Goal: Information Seeking & Learning: Learn about a topic

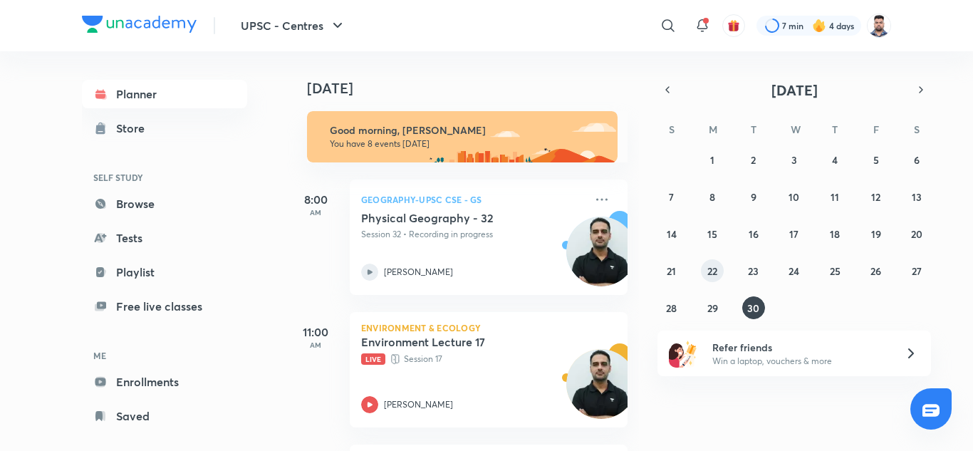
click at [714, 274] on abbr "22" at bounding box center [713, 271] width 10 height 14
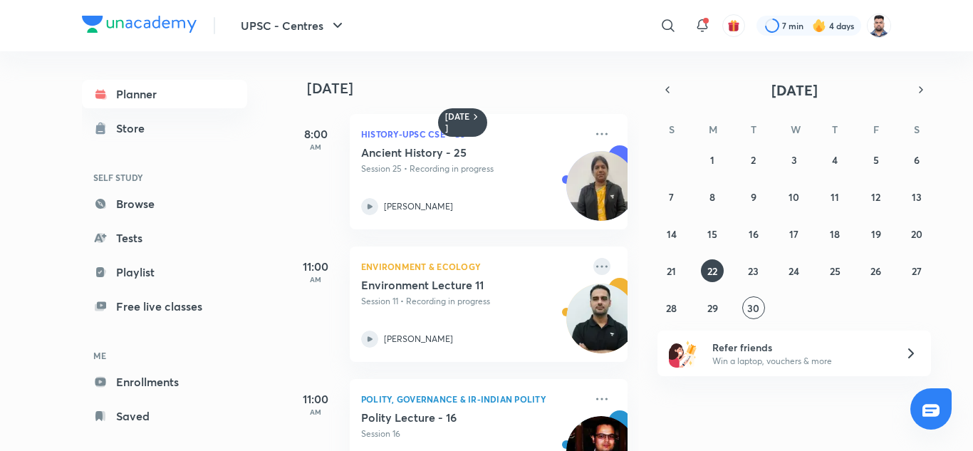
click at [594, 268] on icon at bounding box center [602, 266] width 17 height 17
click at [468, 291] on h5 "Environment Lecture 11" at bounding box center [449, 285] width 177 height 14
click at [599, 268] on icon at bounding box center [602, 266] width 17 height 17
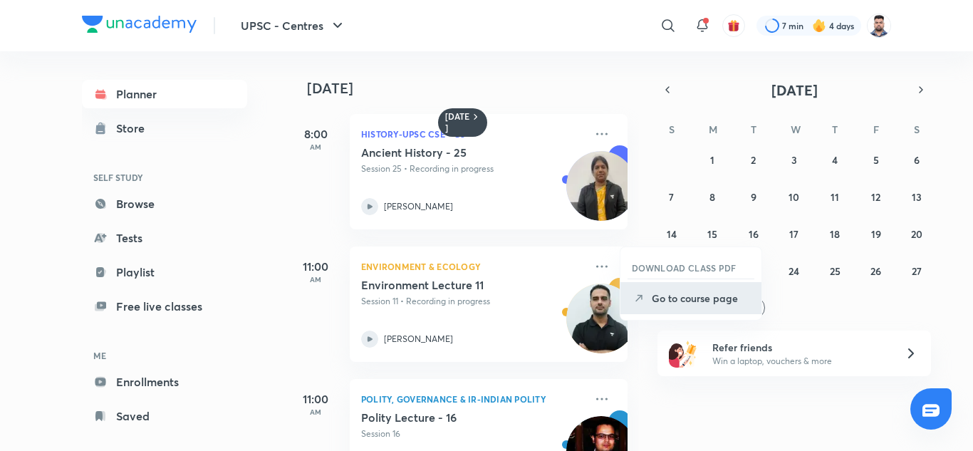
click at [655, 301] on p "Go to course page" at bounding box center [701, 298] width 98 height 15
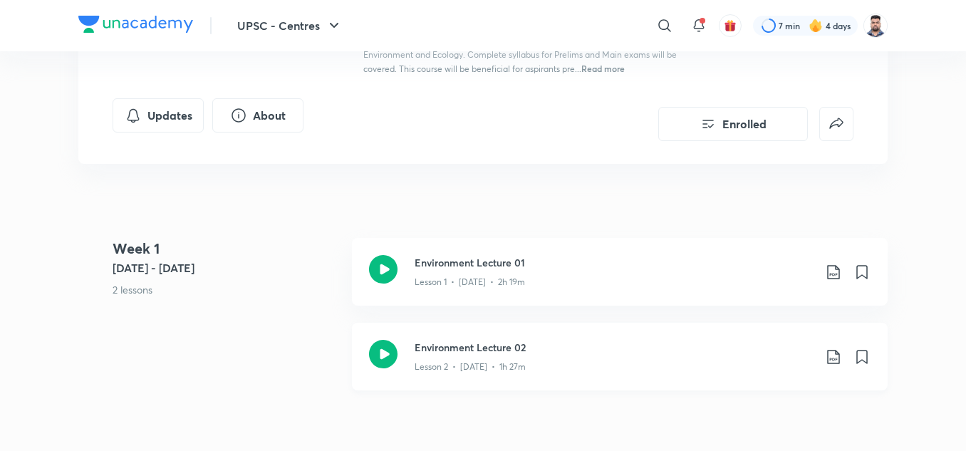
scroll to position [285, 0]
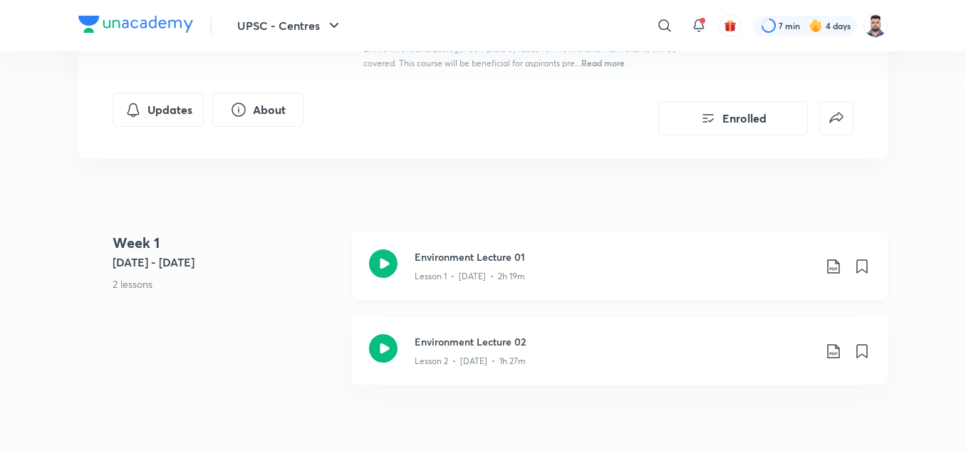
click at [836, 266] on icon at bounding box center [833, 266] width 17 height 17
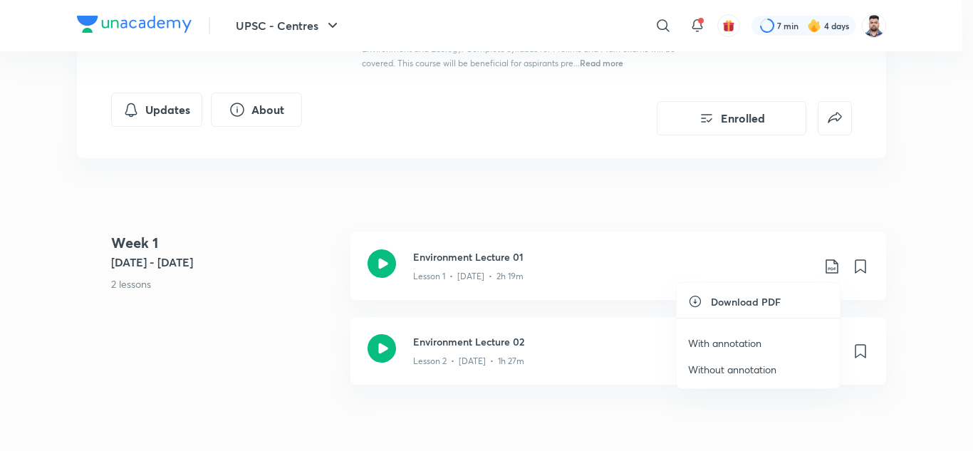
click at [337, 312] on div at bounding box center [486, 225] width 973 height 451
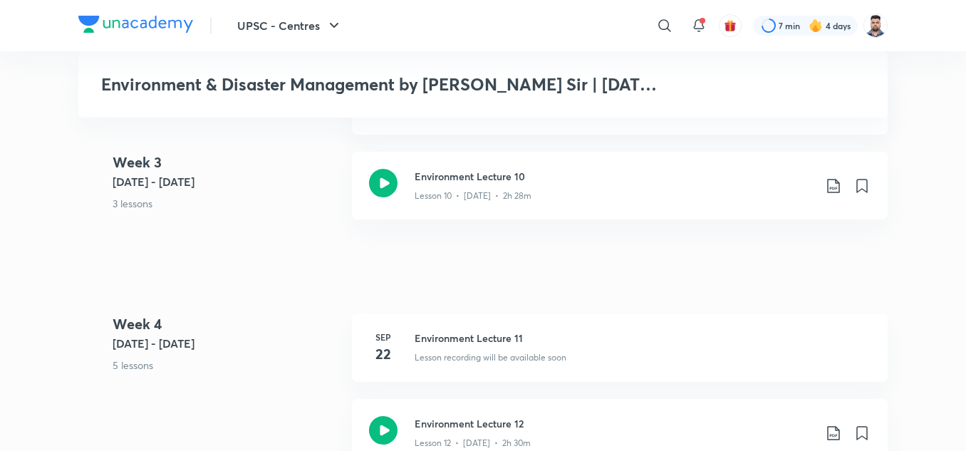
scroll to position [1425, 0]
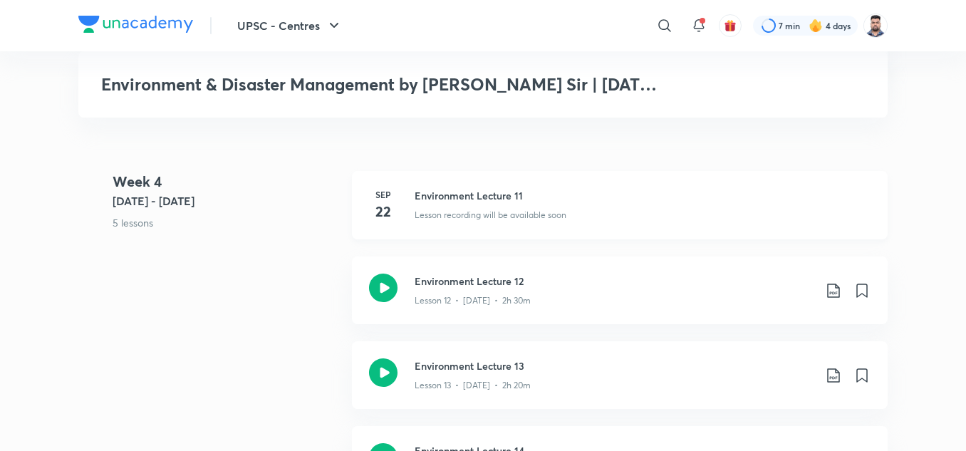
click at [497, 199] on h3 "Environment Lecture 11" at bounding box center [643, 195] width 456 height 15
click at [502, 190] on h3 "Environment Lecture 11" at bounding box center [643, 195] width 456 height 15
click at [509, 201] on h3 "Environment Lecture 11" at bounding box center [643, 195] width 456 height 15
click at [835, 296] on icon at bounding box center [833, 291] width 12 height 14
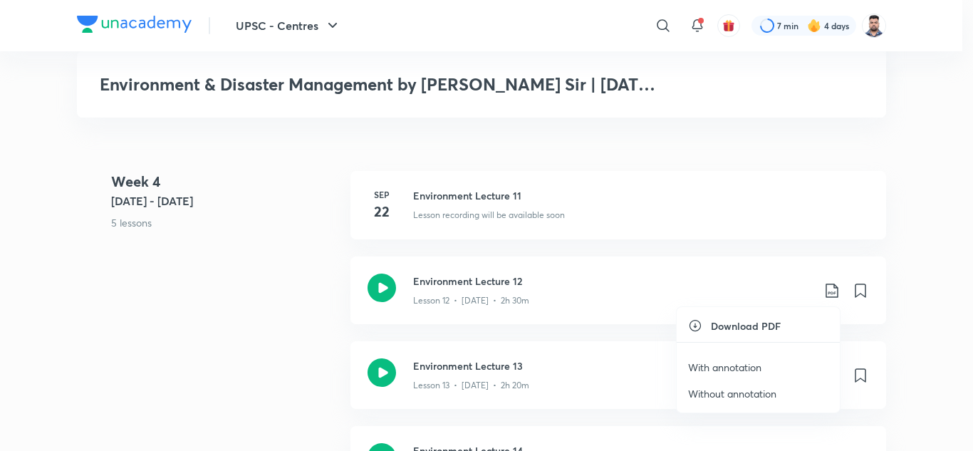
click at [736, 364] on p "With annotation" at bounding box center [724, 367] width 73 height 15
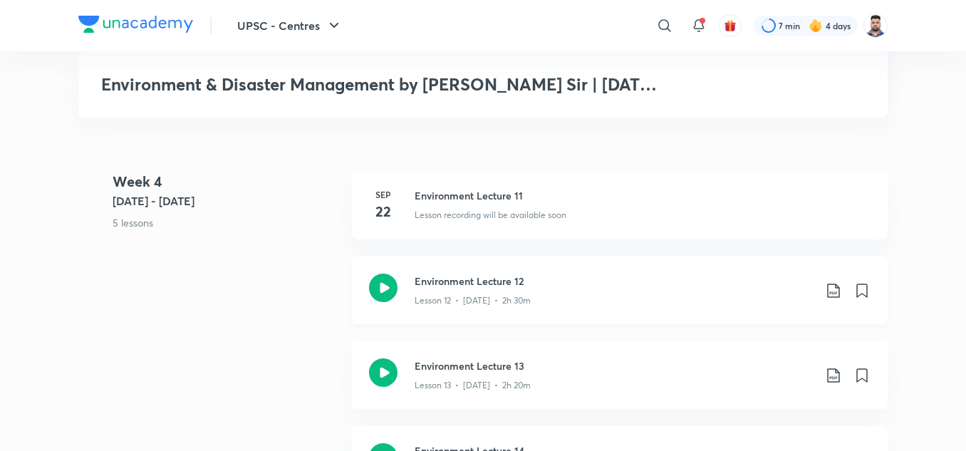
click at [830, 286] on icon at bounding box center [833, 290] width 17 height 17
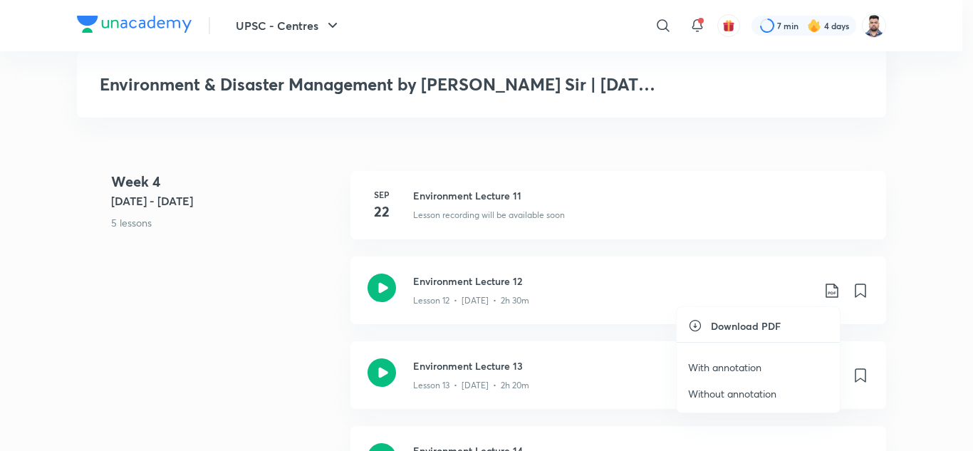
click at [709, 367] on p "With annotation" at bounding box center [724, 367] width 73 height 15
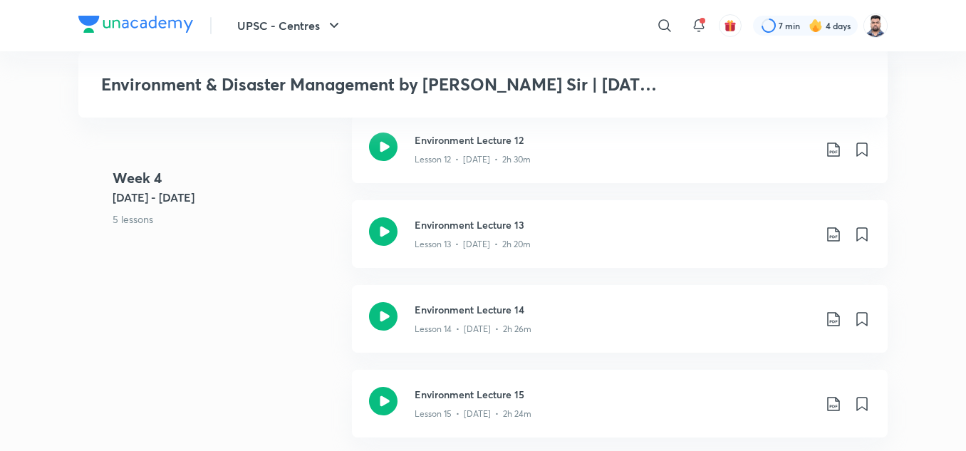
scroll to position [1567, 0]
click at [836, 239] on icon at bounding box center [833, 233] width 12 height 14
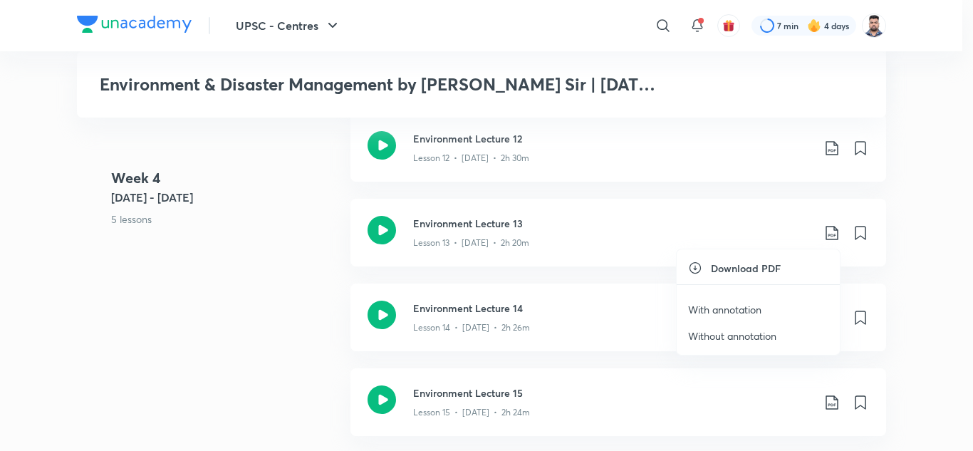
click at [760, 305] on p "With annotation" at bounding box center [724, 309] width 73 height 15
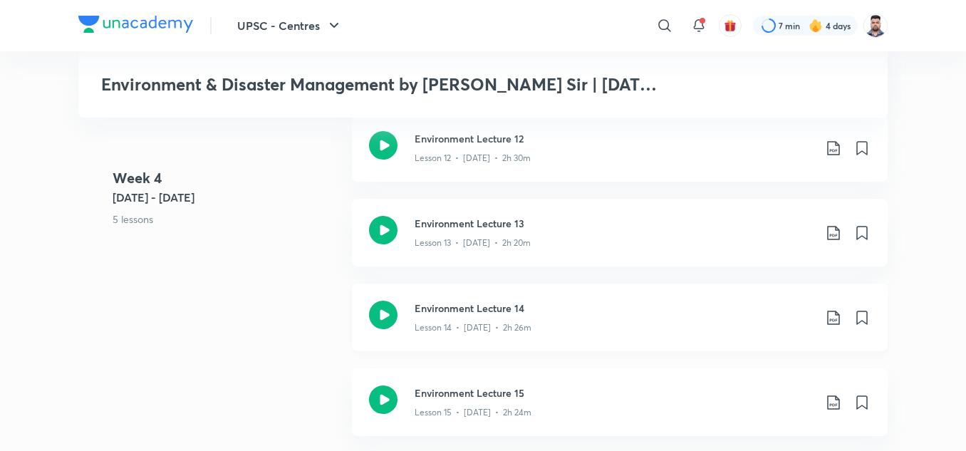
click at [832, 316] on icon at bounding box center [833, 317] width 17 height 17
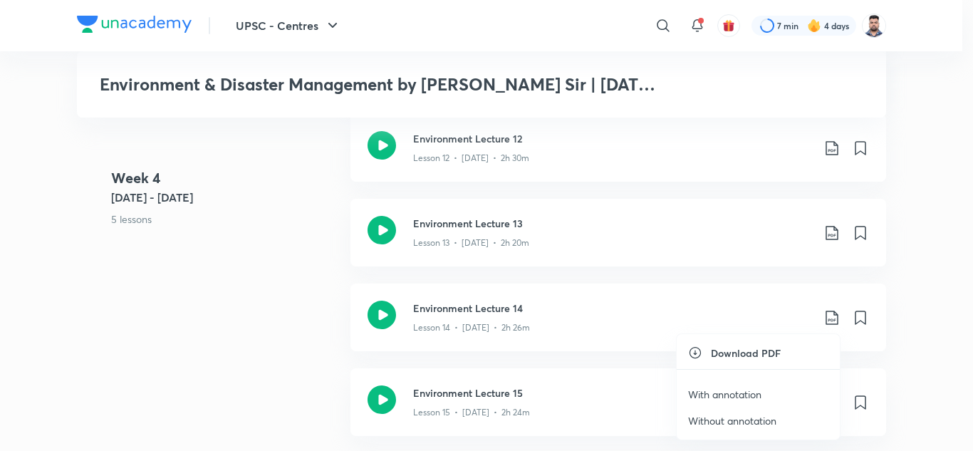
click at [722, 397] on p "With annotation" at bounding box center [724, 394] width 73 height 15
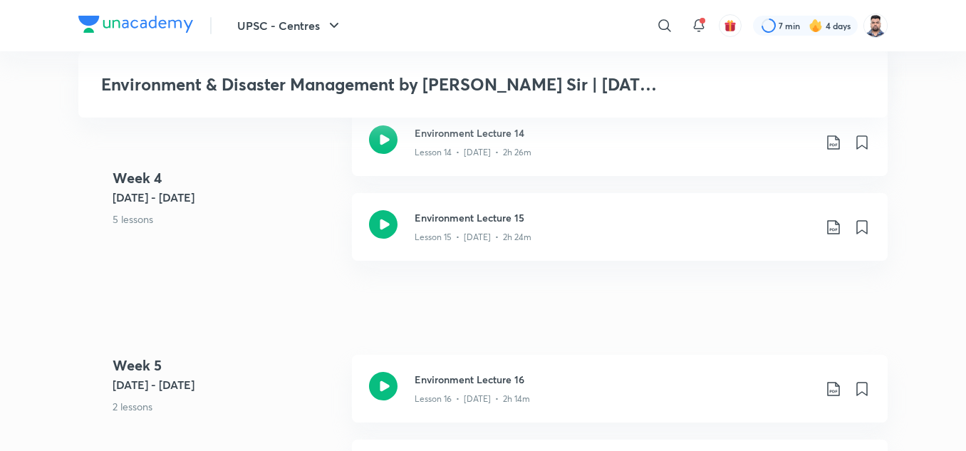
scroll to position [1781, 0]
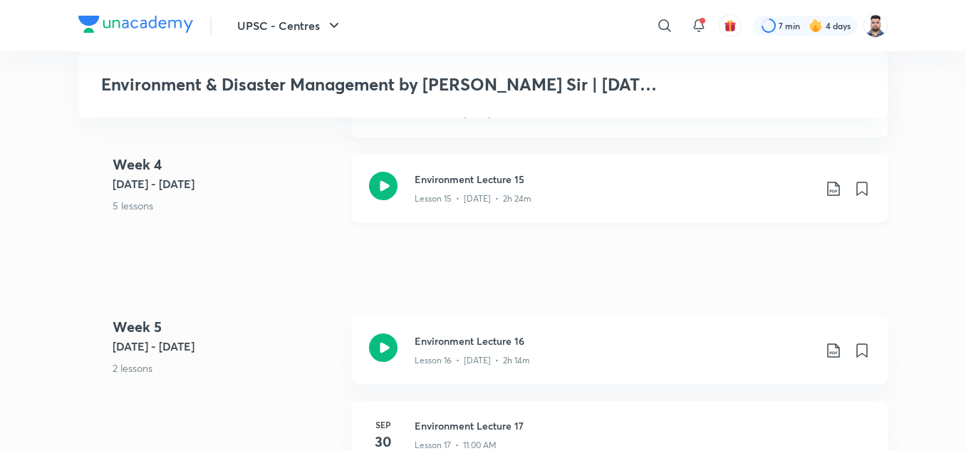
click at [832, 190] on icon at bounding box center [833, 188] width 17 height 17
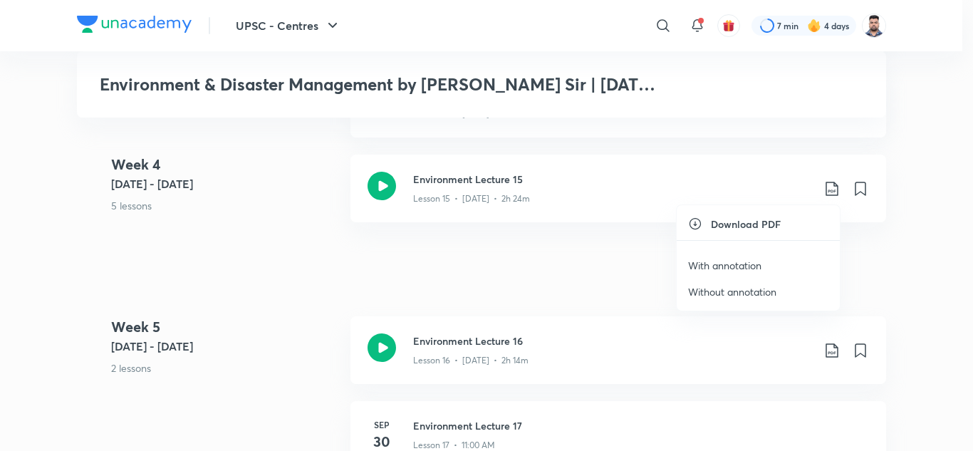
click at [727, 261] on p "With annotation" at bounding box center [724, 265] width 73 height 15
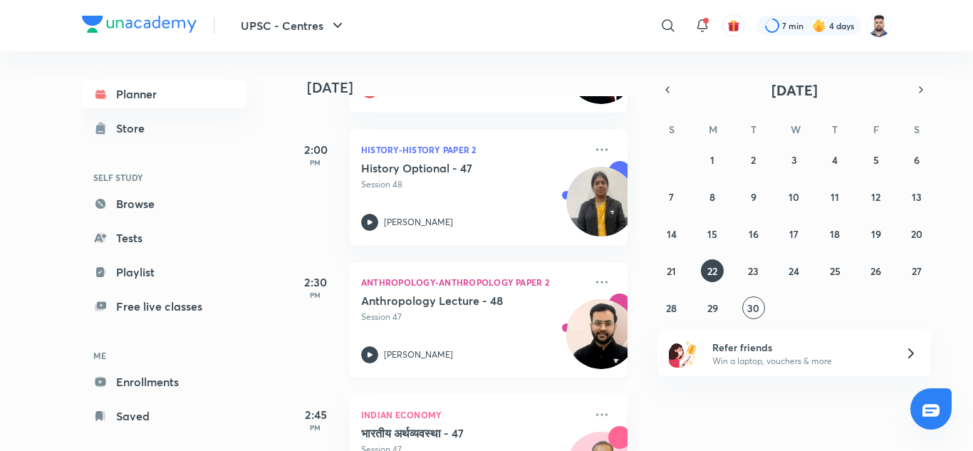
scroll to position [794, 0]
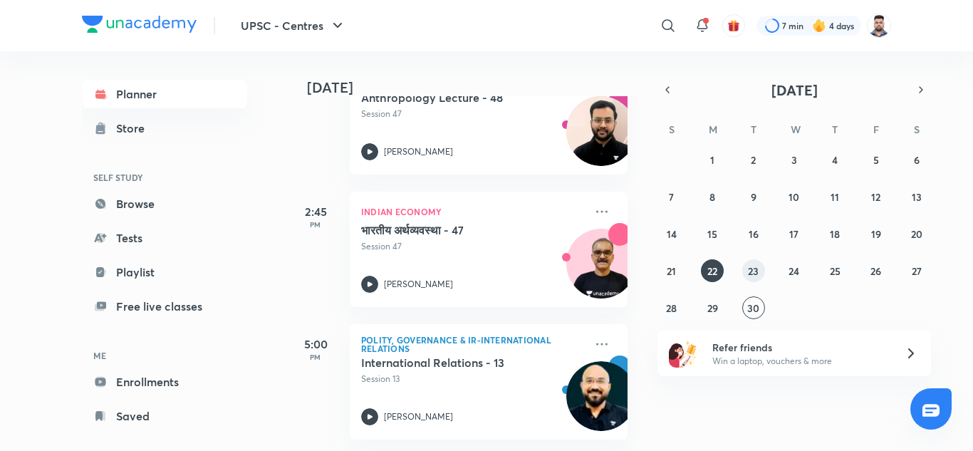
click at [753, 274] on abbr "23" at bounding box center [753, 271] width 11 height 14
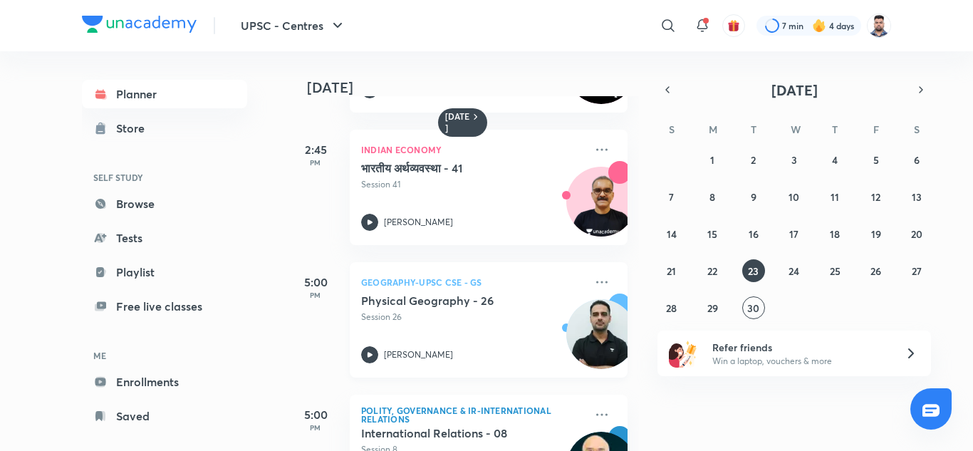
scroll to position [993, 0]
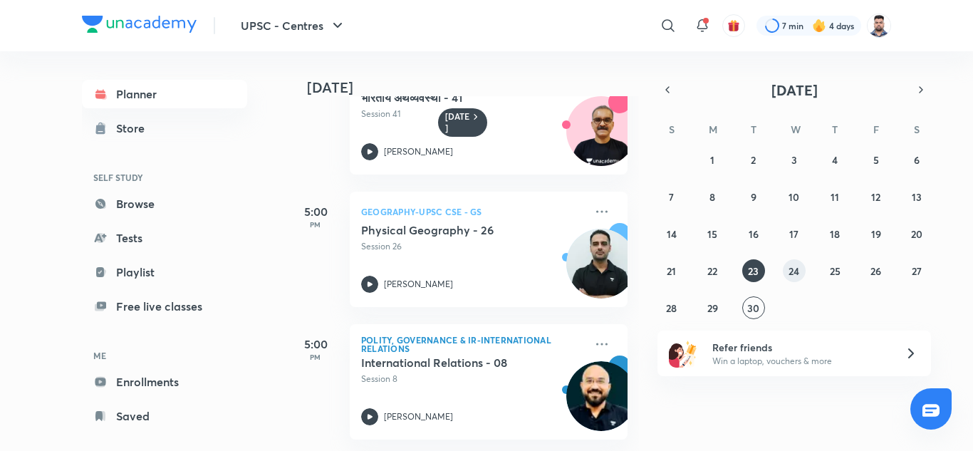
click at [797, 272] on abbr "24" at bounding box center [794, 271] width 11 height 14
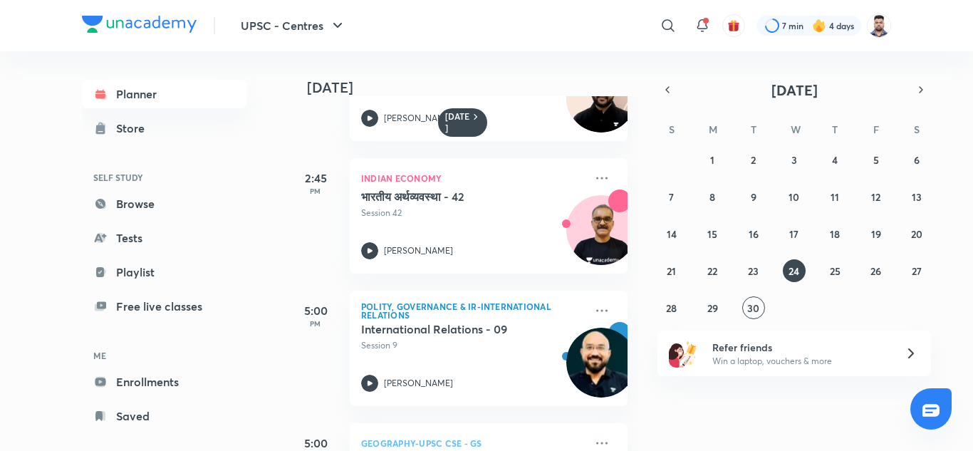
scroll to position [851, 0]
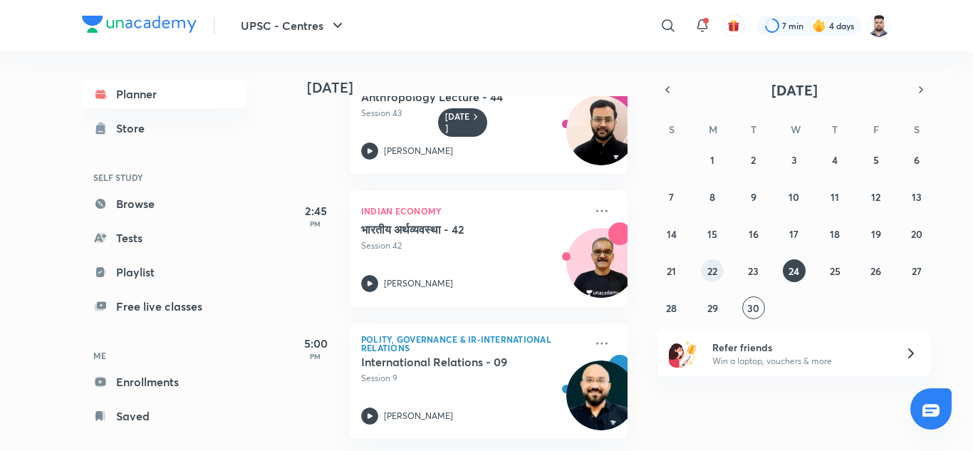
click at [705, 273] on button "22" at bounding box center [712, 270] width 23 height 23
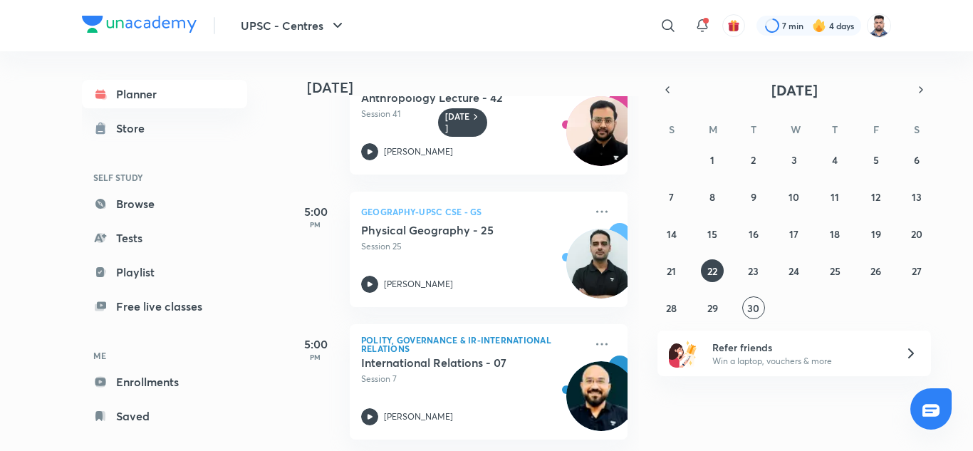
scroll to position [993, 0]
click at [594, 336] on icon at bounding box center [602, 344] width 17 height 17
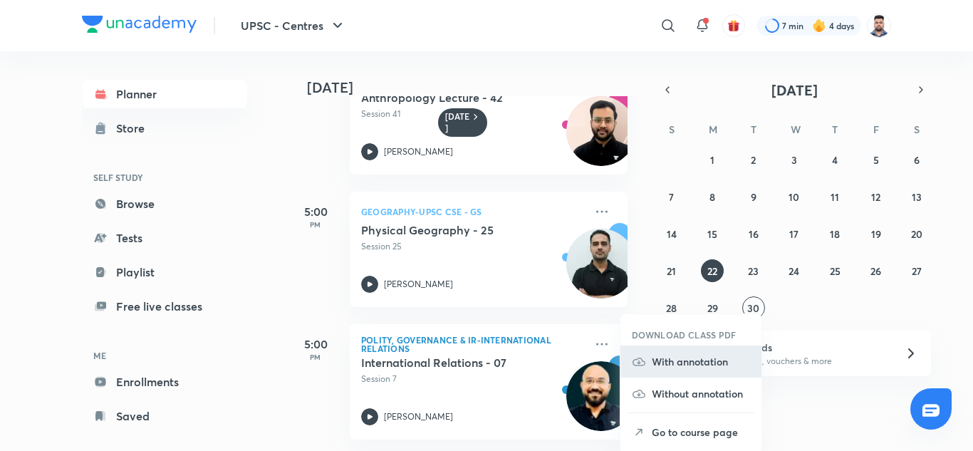
click at [712, 368] on p "With annotation" at bounding box center [701, 361] width 98 height 15
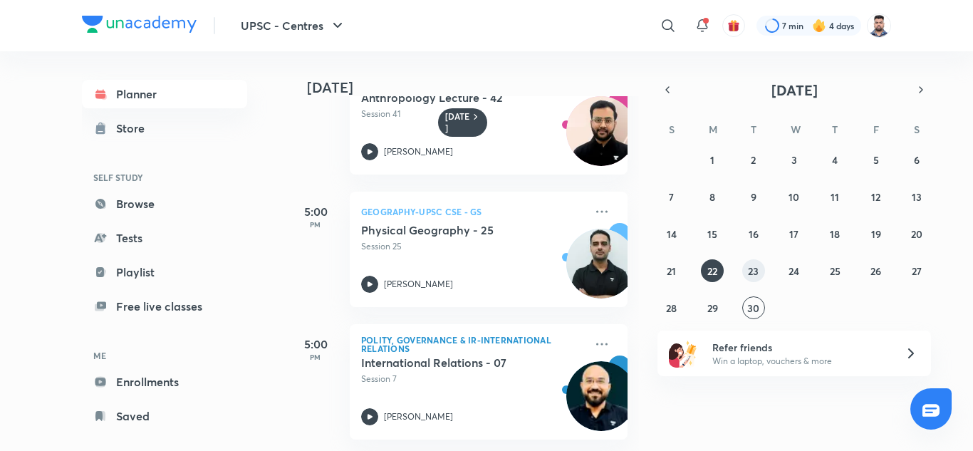
click at [751, 273] on abbr "23" at bounding box center [753, 271] width 11 height 14
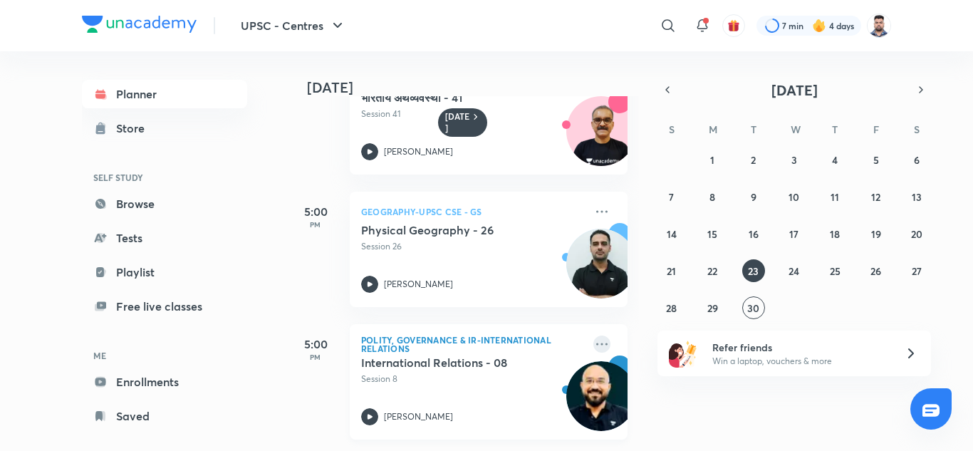
click at [596, 343] on icon at bounding box center [601, 344] width 11 height 2
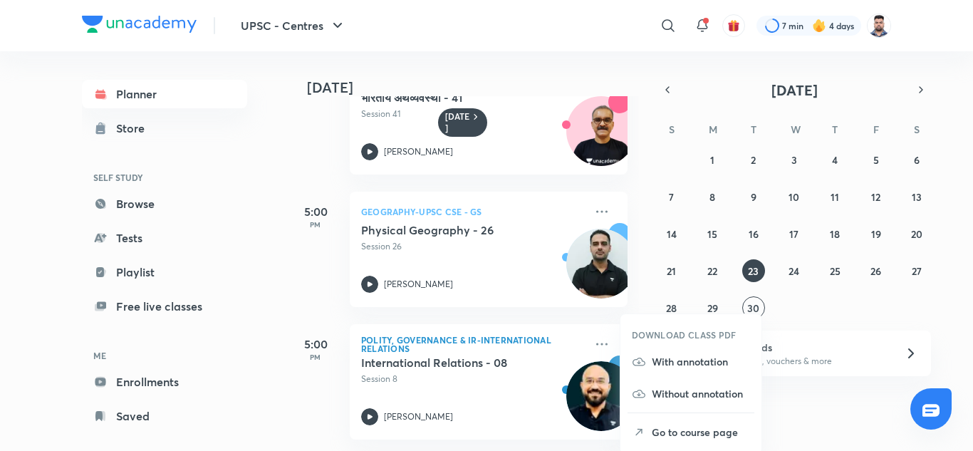
click at [660, 366] on p "With annotation" at bounding box center [701, 361] width 98 height 15
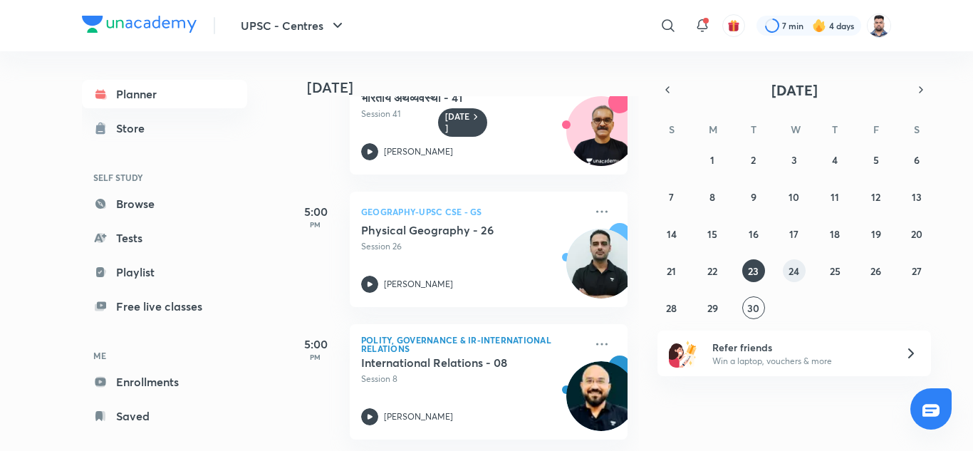
click at [798, 269] on abbr "24" at bounding box center [794, 271] width 11 height 14
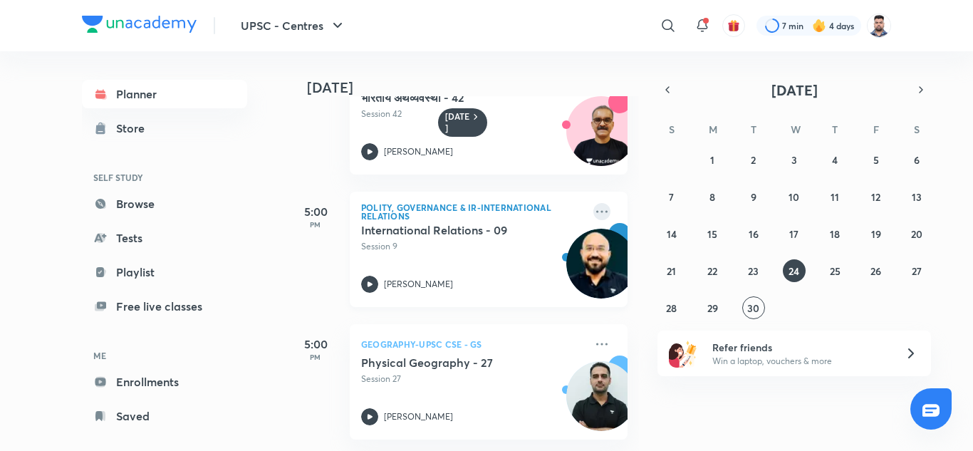
click at [594, 203] on icon at bounding box center [602, 211] width 17 height 17
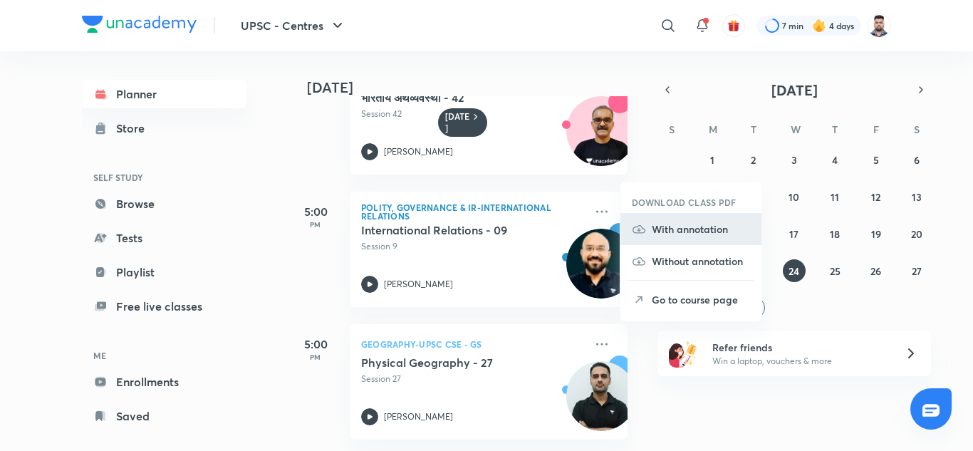
click at [680, 231] on p "With annotation" at bounding box center [701, 229] width 98 height 15
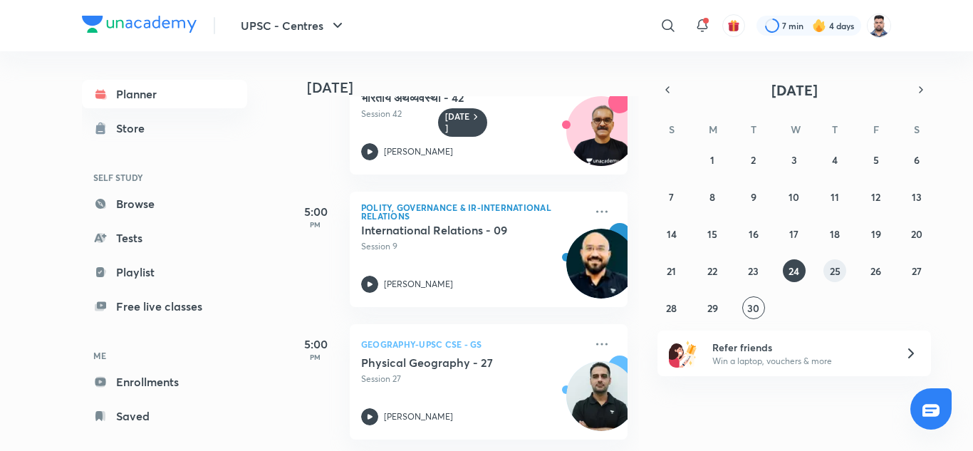
click at [833, 275] on abbr "25" at bounding box center [835, 271] width 11 height 14
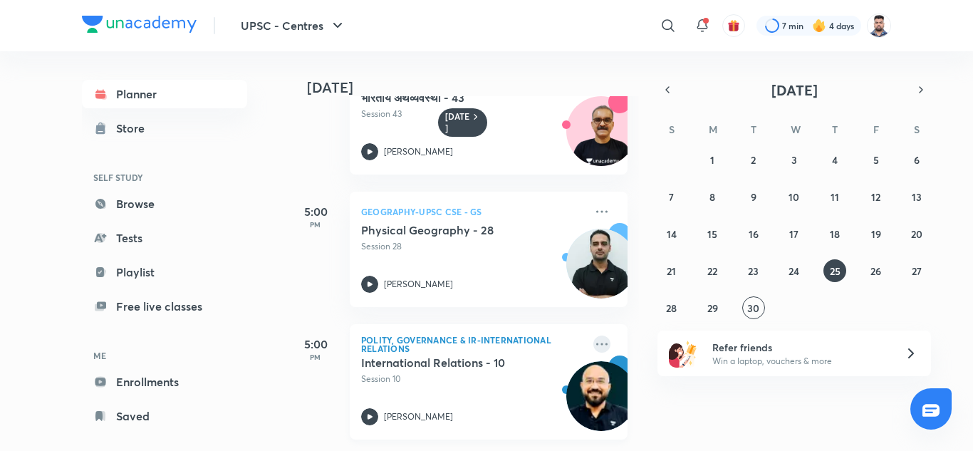
click at [594, 336] on icon at bounding box center [602, 344] width 17 height 17
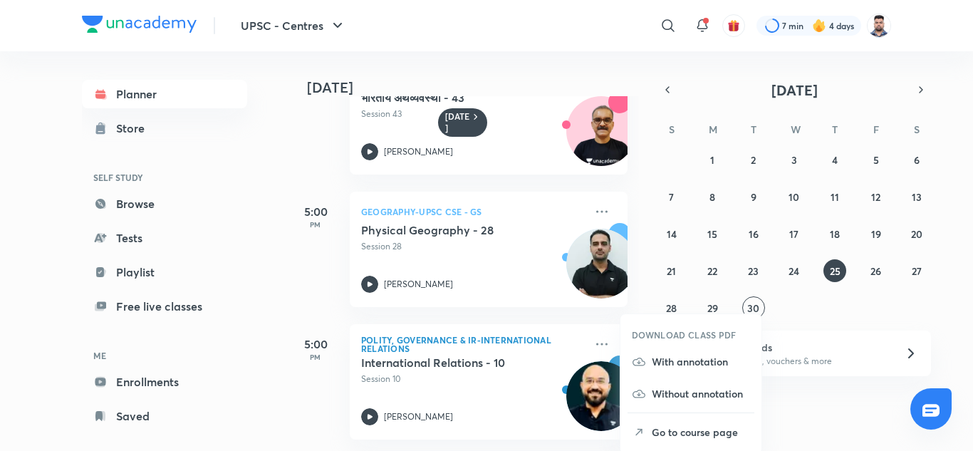
click at [680, 366] on p "With annotation" at bounding box center [701, 361] width 98 height 15
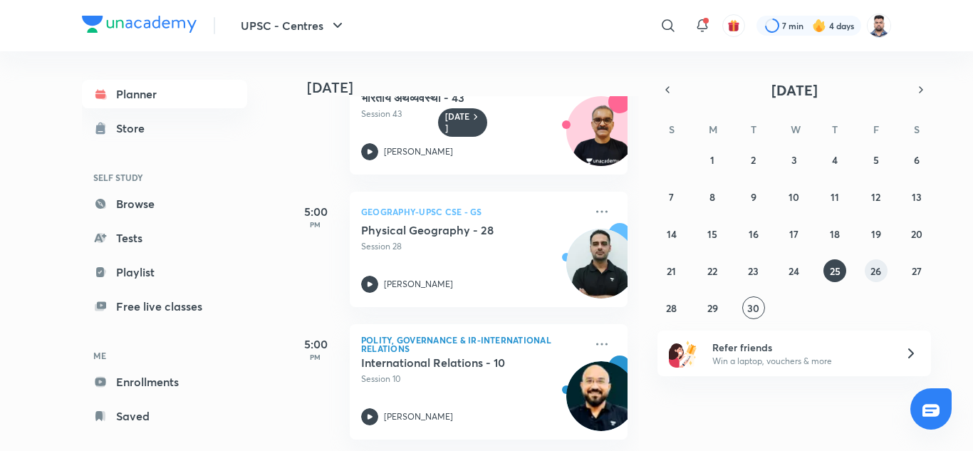
click at [873, 269] on abbr "26" at bounding box center [876, 271] width 11 height 14
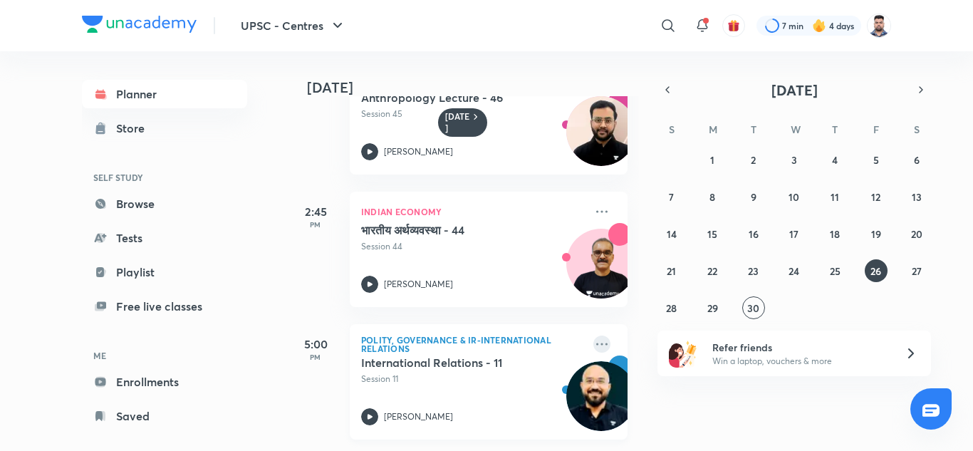
click at [594, 336] on icon at bounding box center [602, 344] width 17 height 17
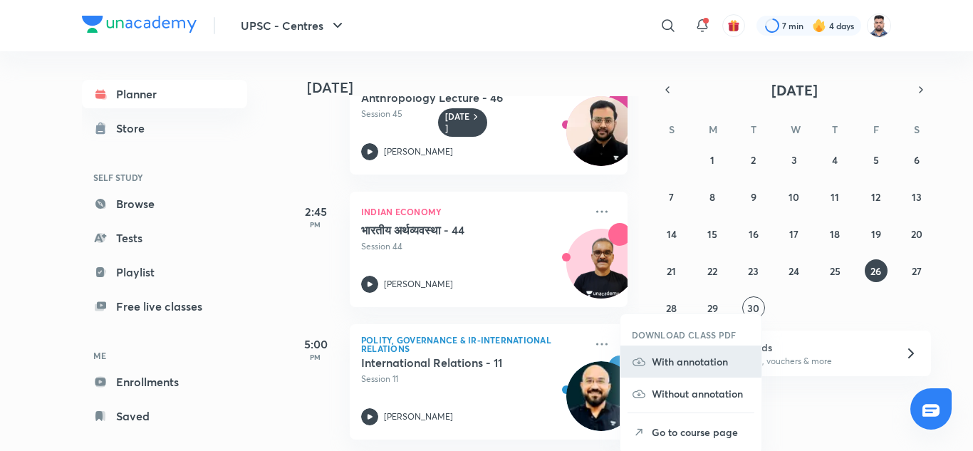
click at [724, 356] on p "With annotation" at bounding box center [701, 361] width 98 height 15
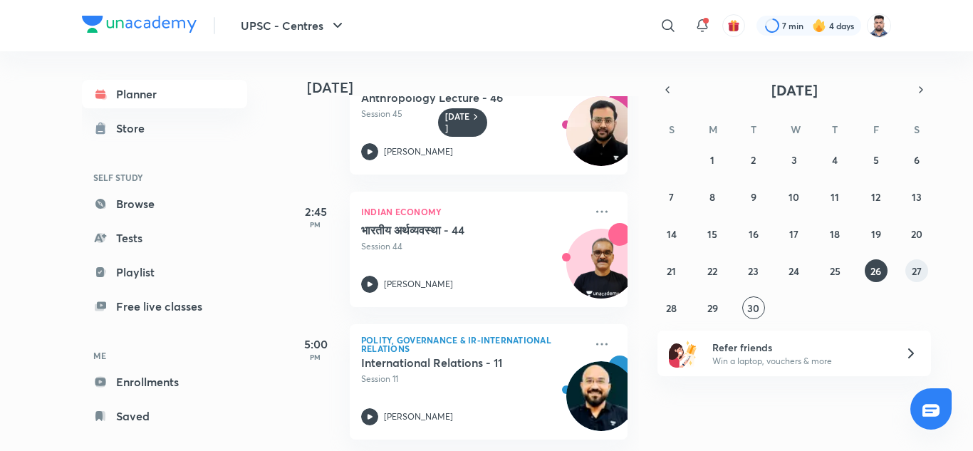
click at [915, 278] on button "27" at bounding box center [917, 270] width 23 height 23
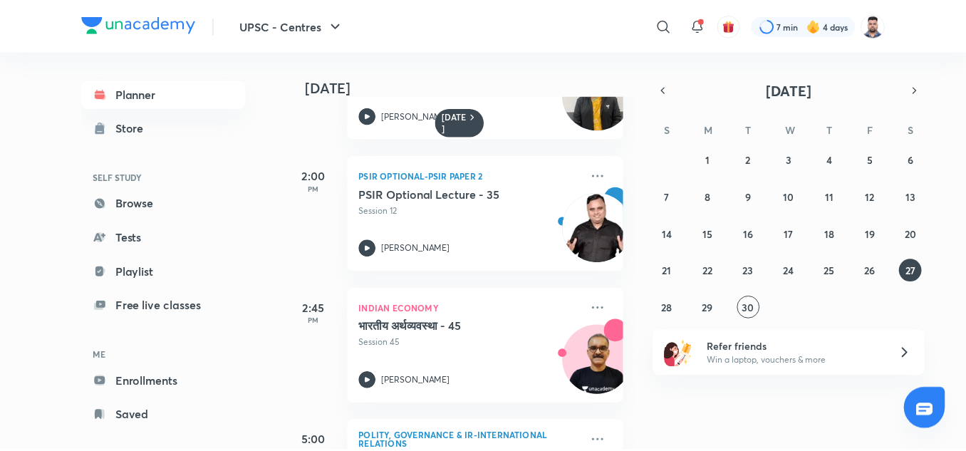
scroll to position [861, 0]
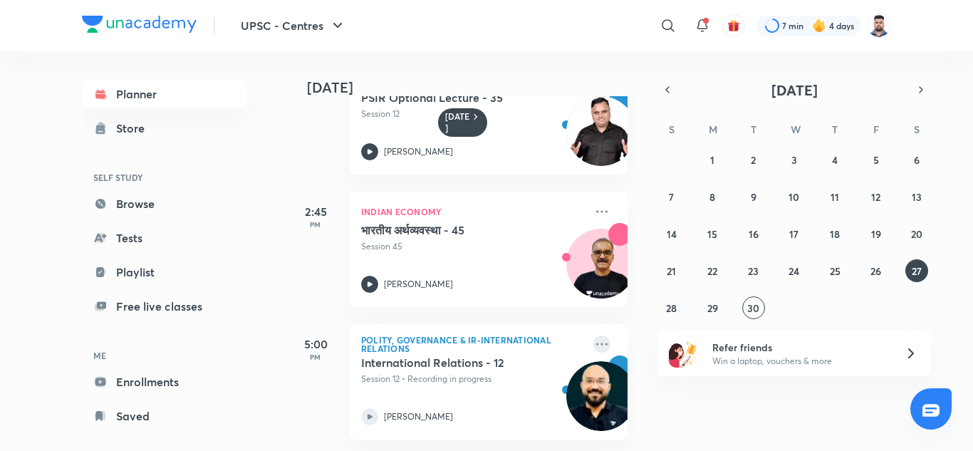
click at [594, 336] on icon at bounding box center [602, 344] width 17 height 17
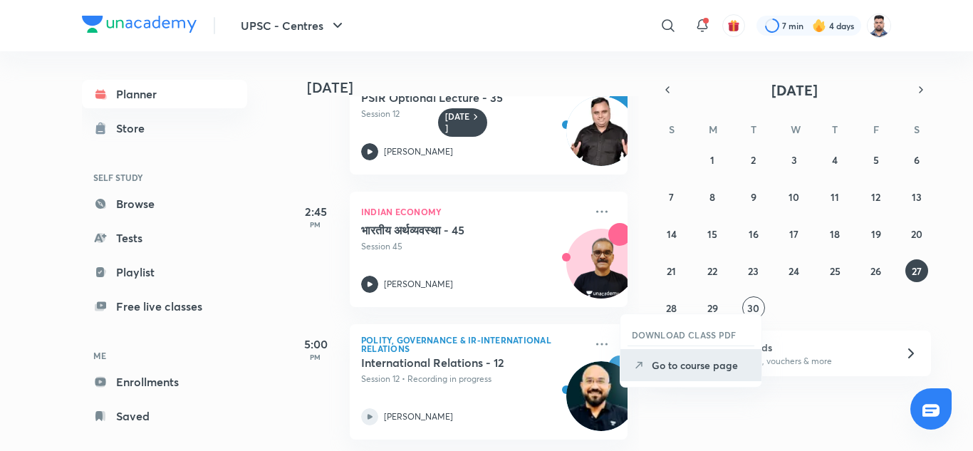
click at [641, 361] on icon at bounding box center [639, 365] width 14 height 14
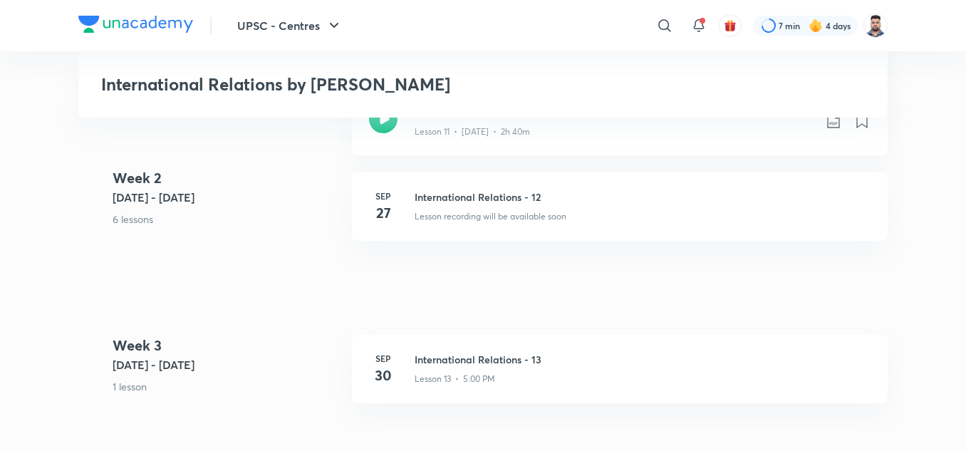
scroll to position [1282, 0]
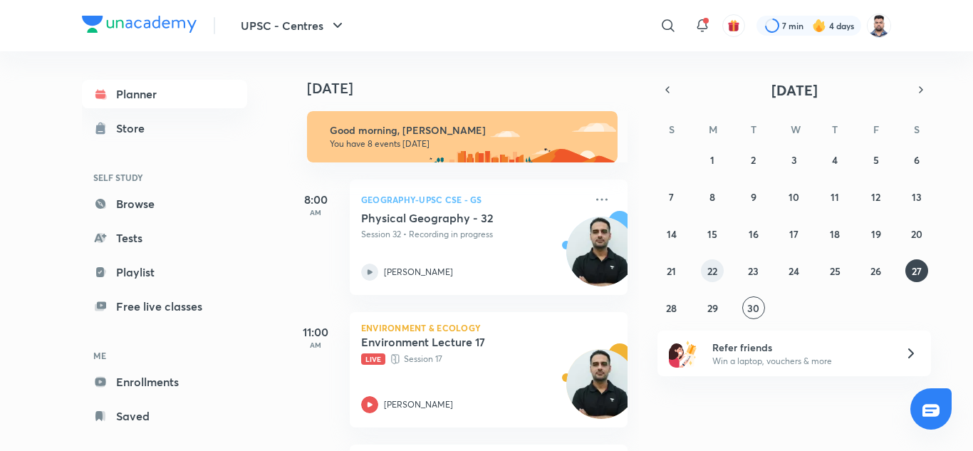
click at [714, 264] on abbr "22" at bounding box center [713, 271] width 10 height 14
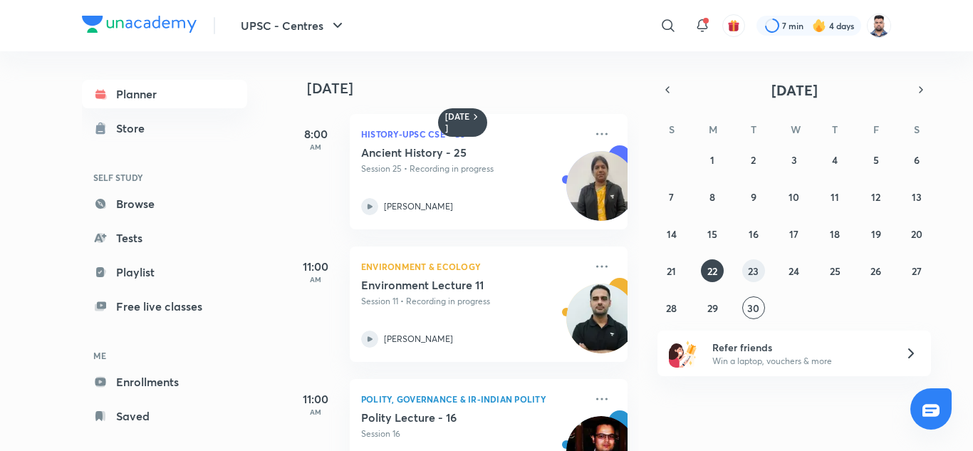
click at [752, 264] on abbr "23" at bounding box center [753, 271] width 11 height 14
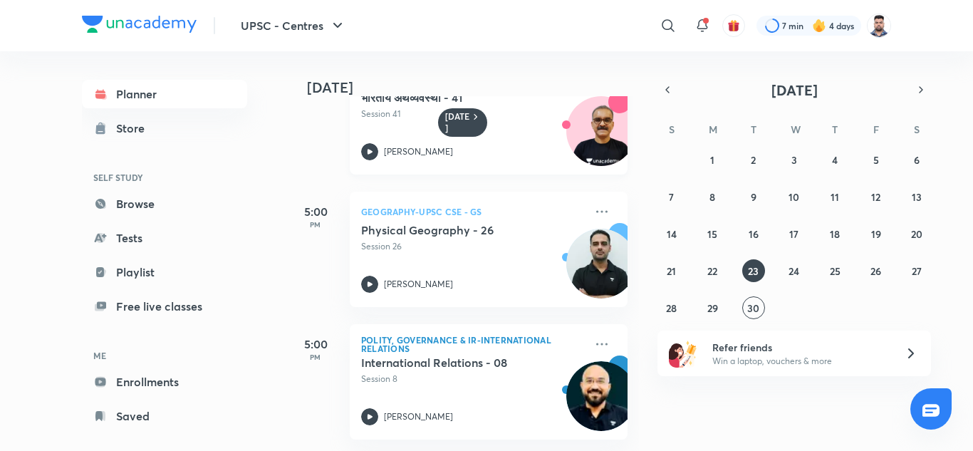
scroll to position [993, 0]
click at [570, 370] on img at bounding box center [601, 396] width 70 height 70
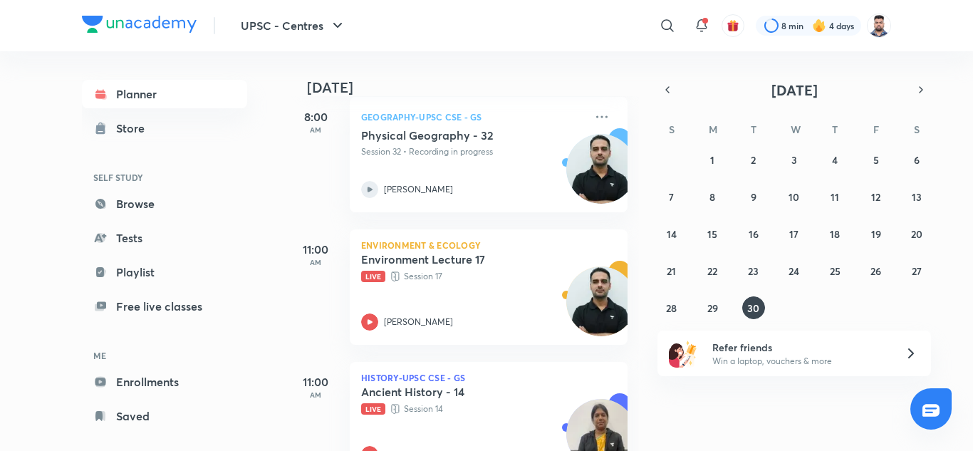
scroll to position [71, 0]
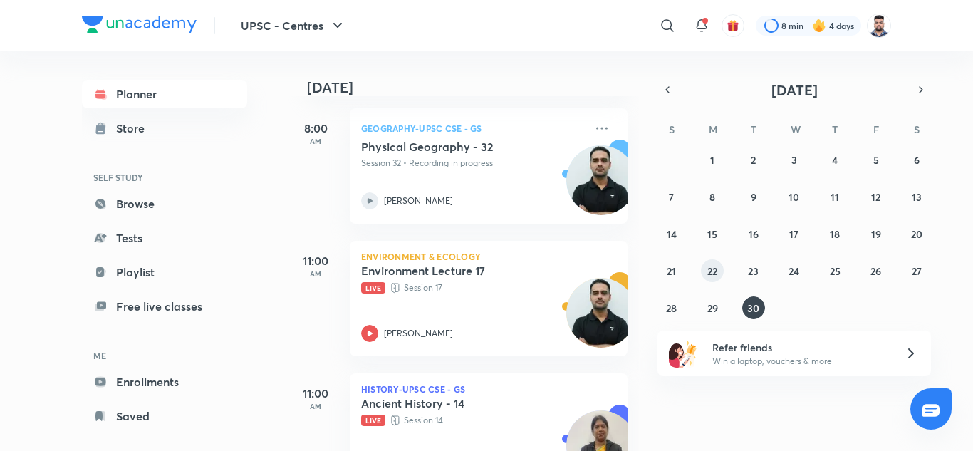
click at [711, 274] on abbr "22" at bounding box center [713, 271] width 10 height 14
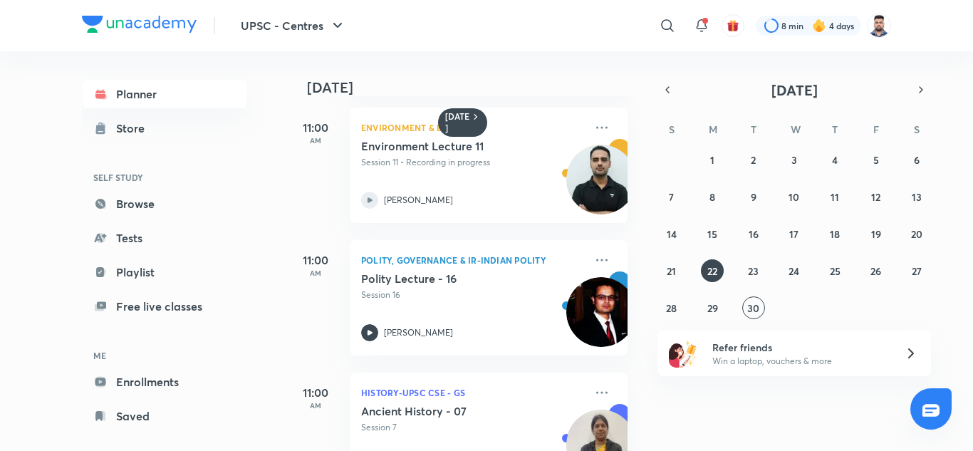
scroll to position [142, 0]
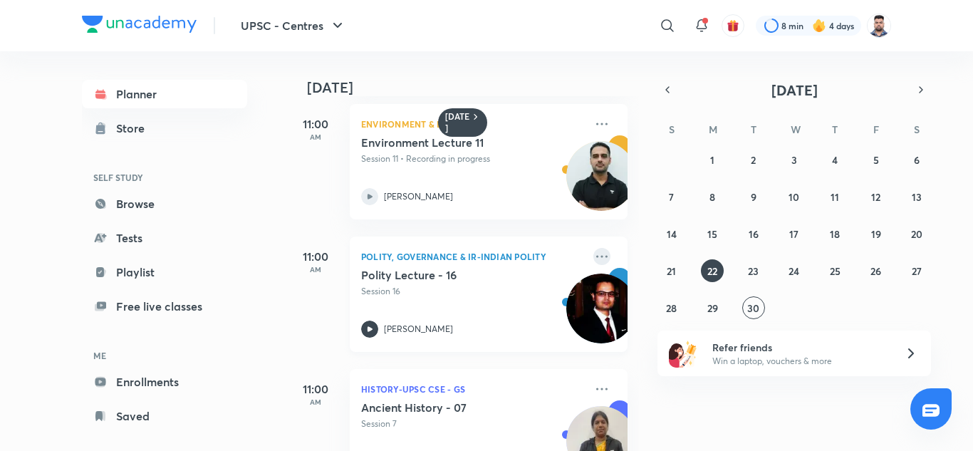
click at [594, 253] on icon at bounding box center [602, 256] width 17 height 17
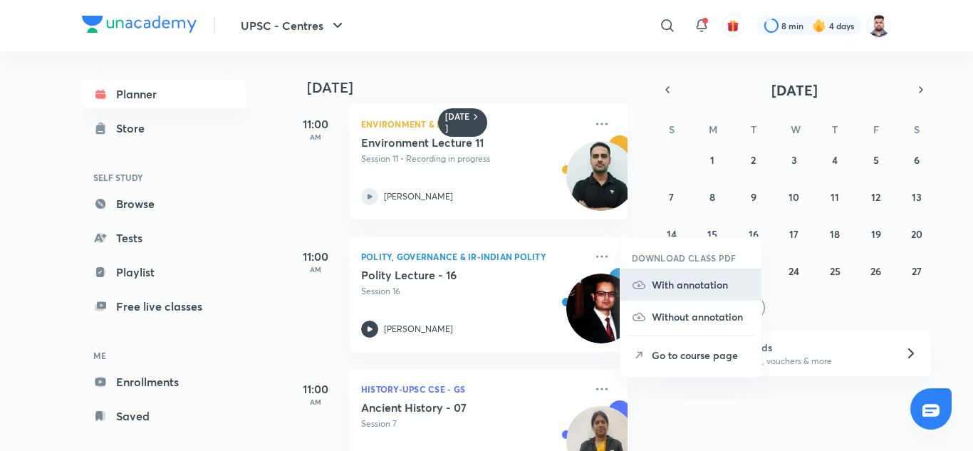
click at [695, 289] on p "With annotation" at bounding box center [701, 284] width 98 height 15
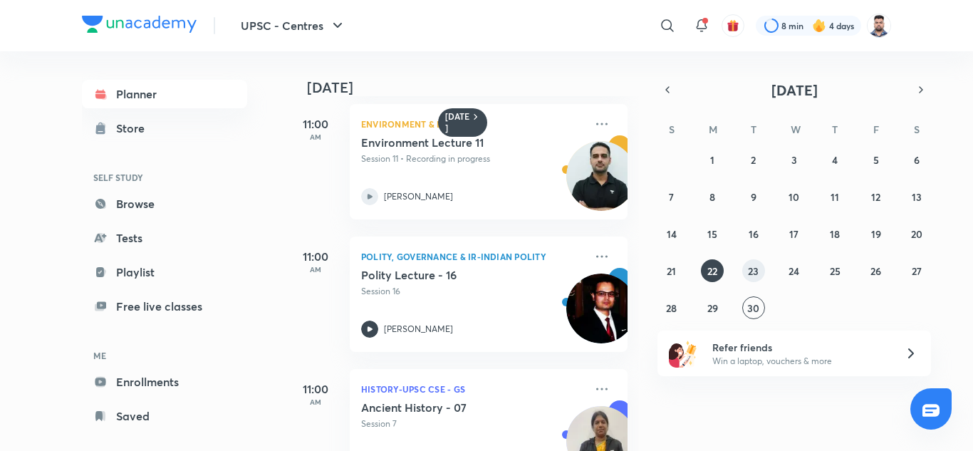
click at [751, 276] on abbr "23" at bounding box center [753, 271] width 11 height 14
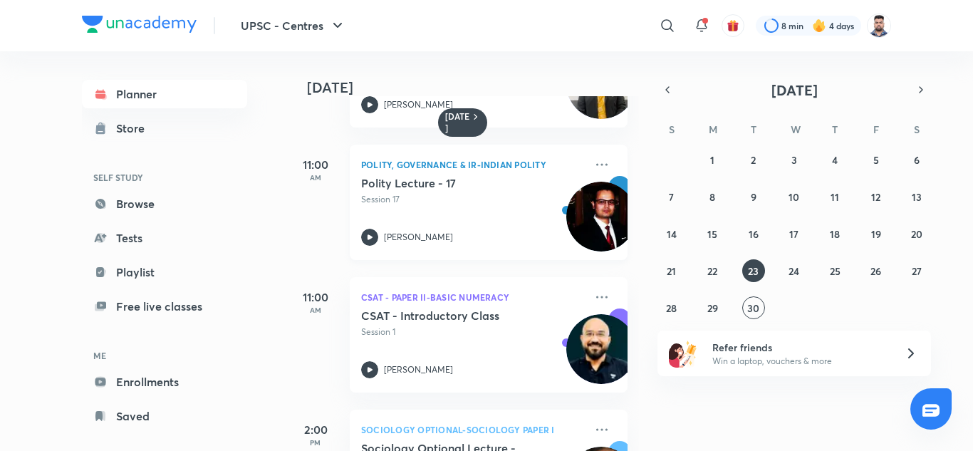
scroll to position [214, 0]
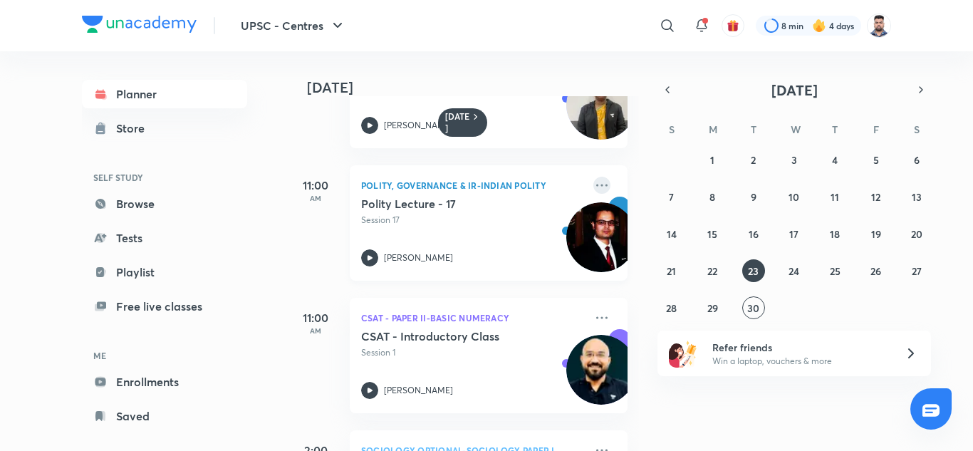
click at [594, 187] on icon at bounding box center [602, 185] width 17 height 17
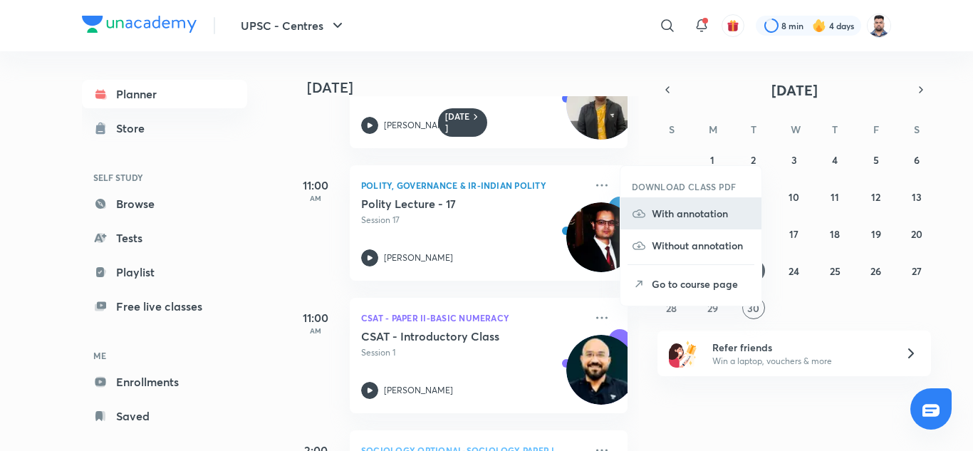
click at [700, 222] on li "With annotation" at bounding box center [691, 213] width 141 height 32
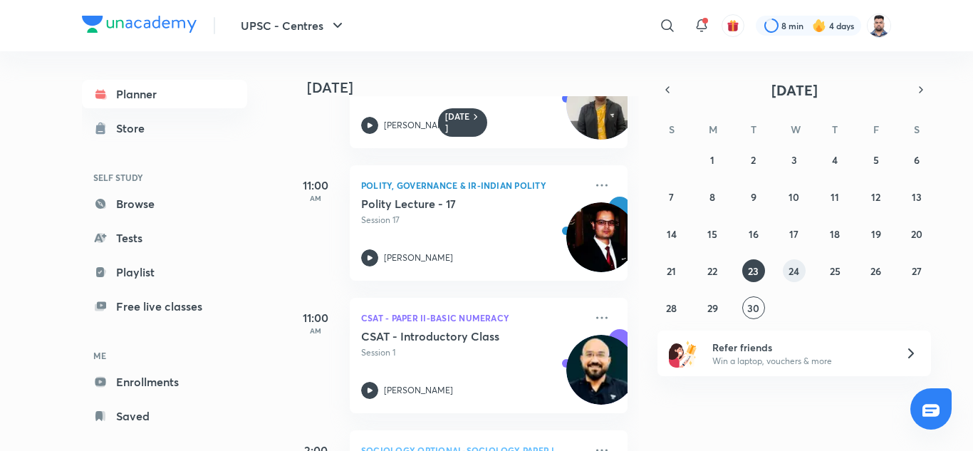
click at [796, 264] on abbr "24" at bounding box center [794, 271] width 11 height 14
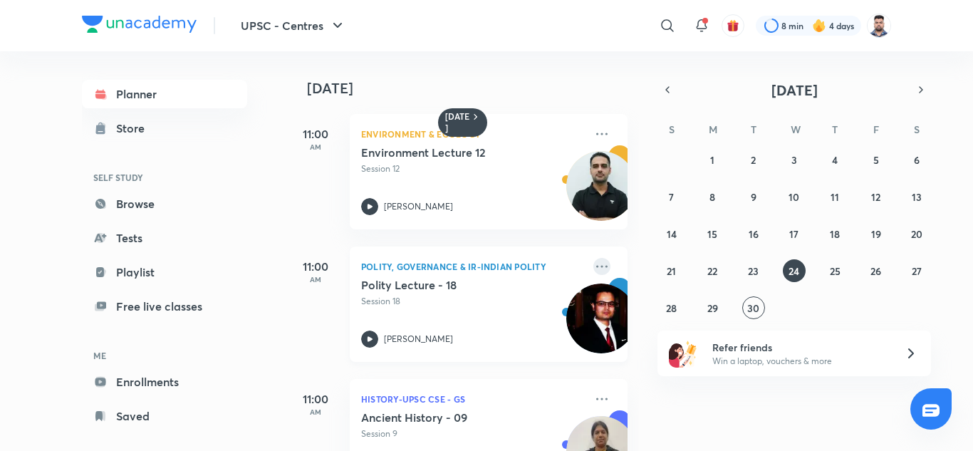
click at [595, 271] on icon at bounding box center [602, 266] width 17 height 17
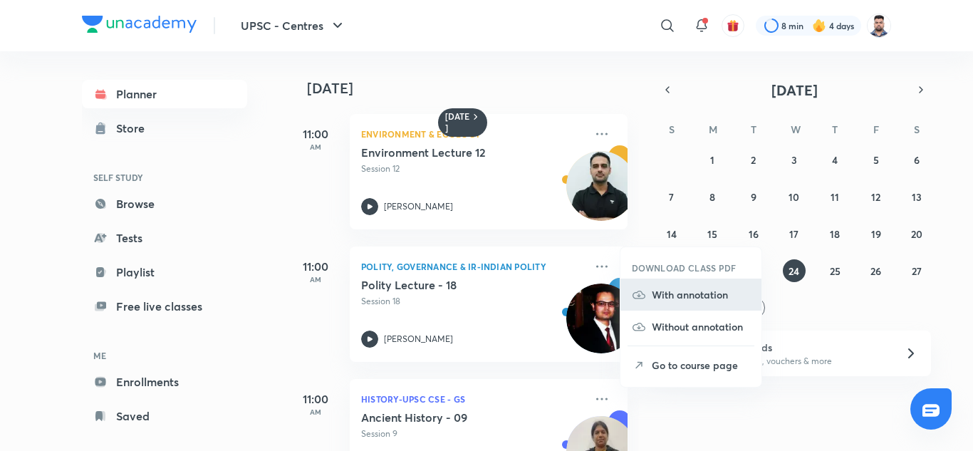
click at [673, 288] on p "With annotation" at bounding box center [701, 294] width 98 height 15
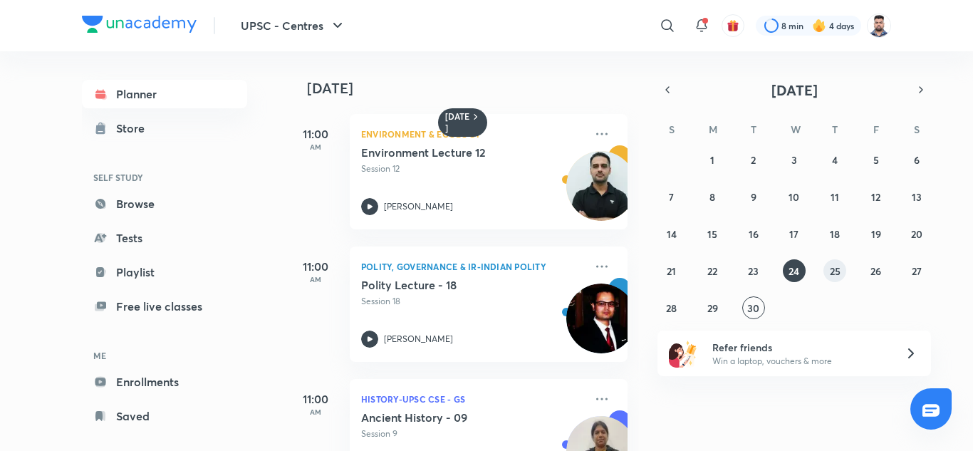
click at [839, 274] on abbr "25" at bounding box center [835, 271] width 11 height 14
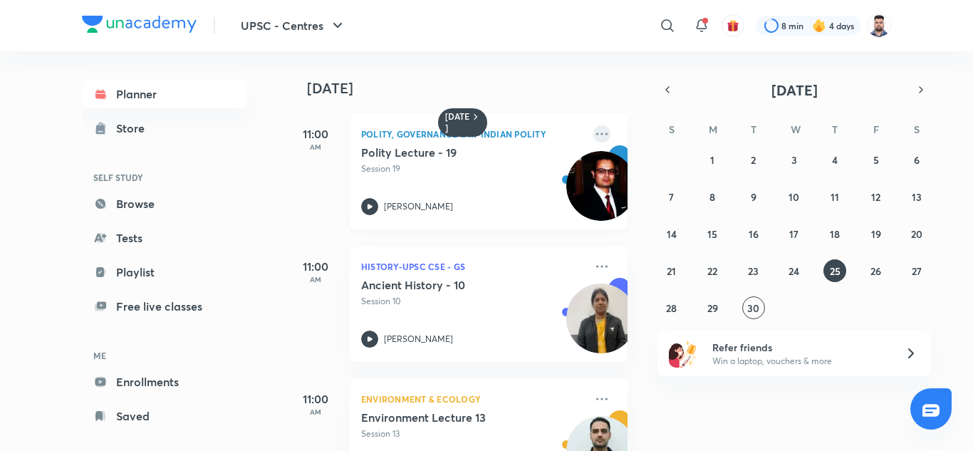
click at [594, 135] on icon at bounding box center [602, 133] width 17 height 17
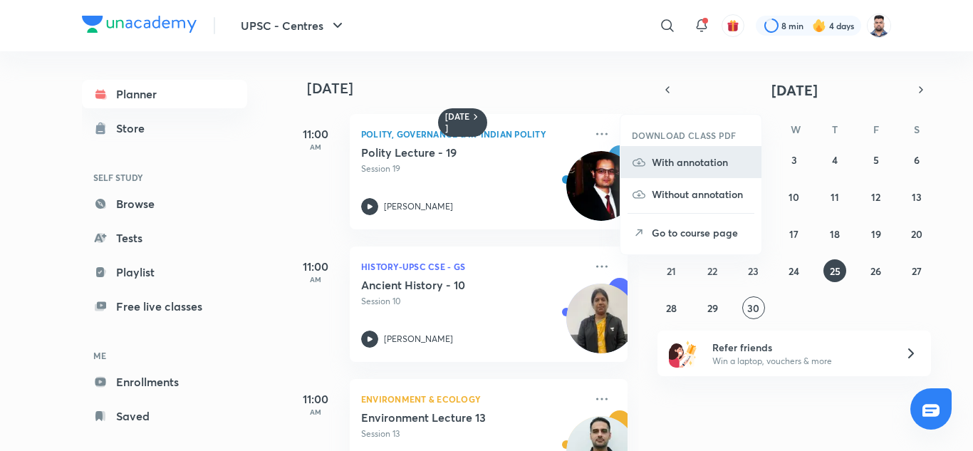
click at [693, 168] on p "With annotation" at bounding box center [701, 162] width 98 height 15
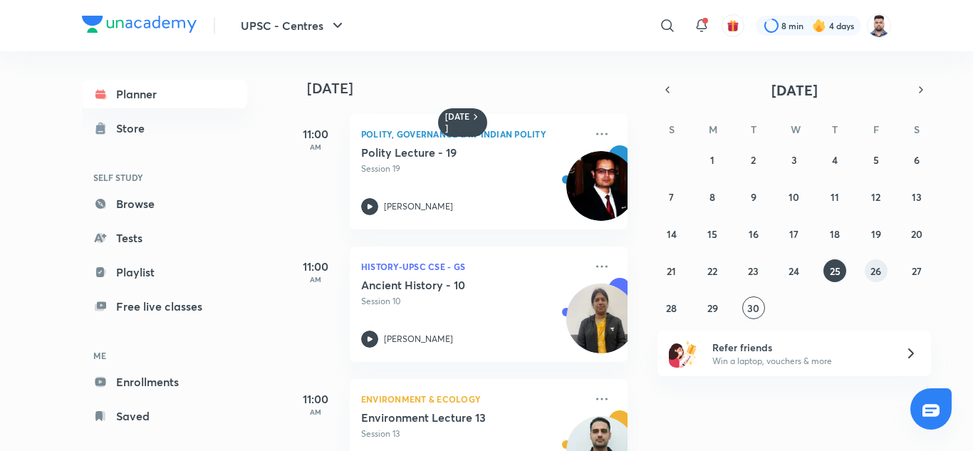
click at [875, 269] on abbr "26" at bounding box center [876, 271] width 11 height 14
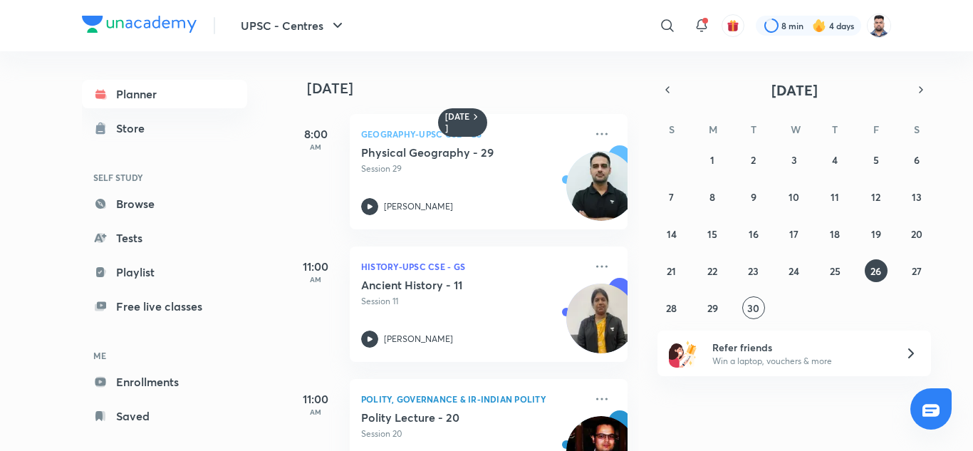
click at [939, 322] on div "[DATE] 8:00 AM Geography-UPSC CSE - GS Physical Geography - 29 Session 29 [PERS…" at bounding box center [628, 251] width 683 height 400
click at [918, 272] on abbr "27" at bounding box center [917, 271] width 10 height 14
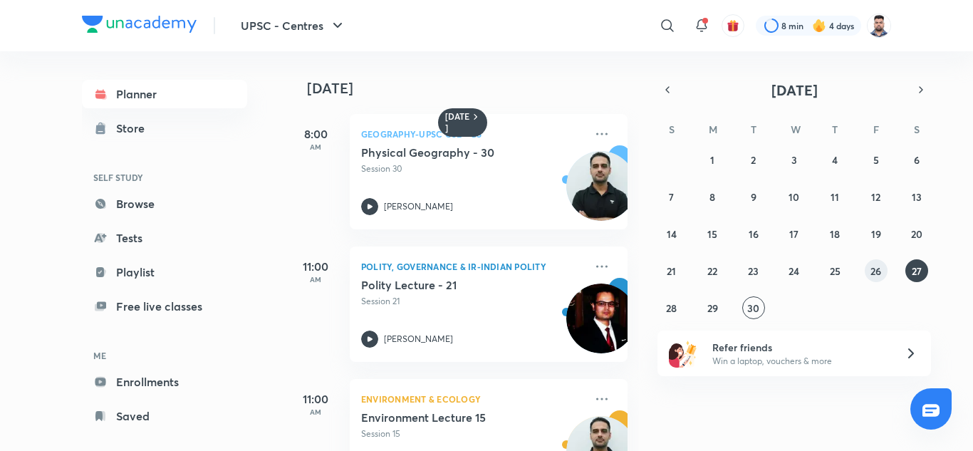
click at [874, 272] on abbr "26" at bounding box center [876, 271] width 11 height 14
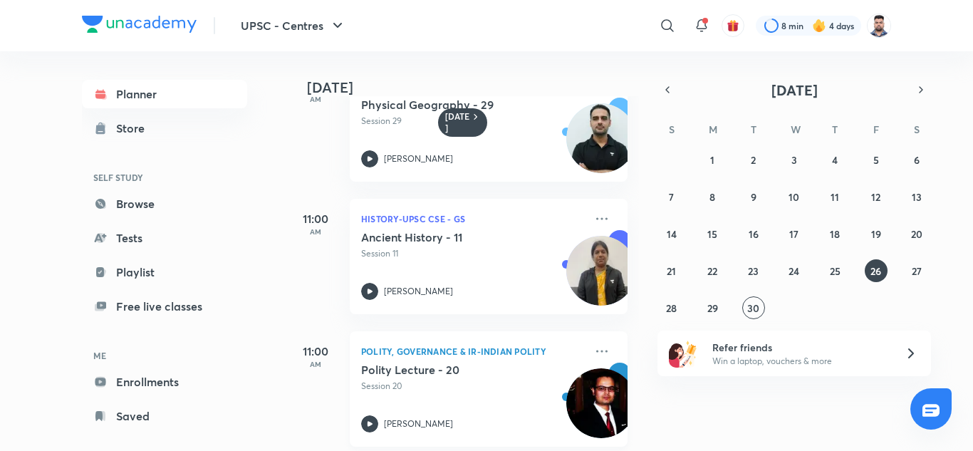
scroll to position [71, 0]
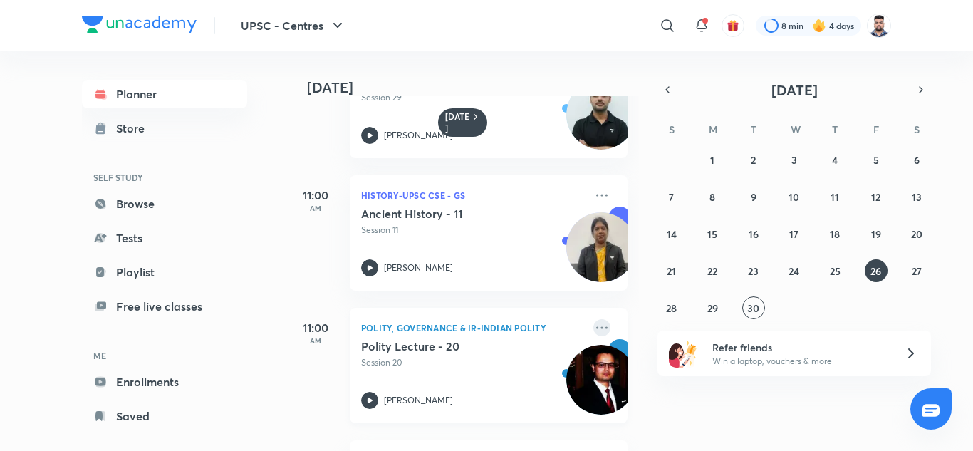
click at [594, 326] on icon at bounding box center [602, 327] width 17 height 17
click at [499, 329] on p "Polity, Governance & IR-Indian Polity" at bounding box center [473, 327] width 224 height 17
click at [423, 345] on h5 "Polity Lecture - 20" at bounding box center [449, 346] width 177 height 14
click at [913, 273] on abbr "27" at bounding box center [917, 271] width 10 height 14
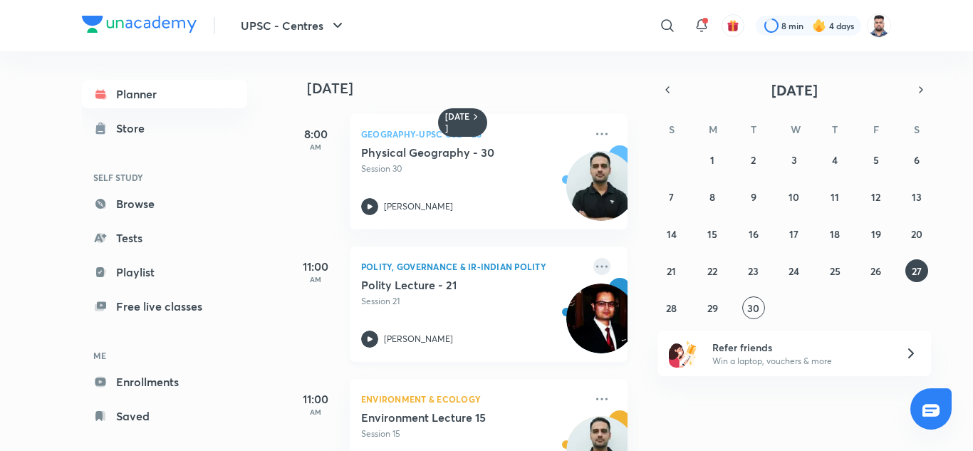
click at [594, 266] on icon at bounding box center [602, 266] width 17 height 17
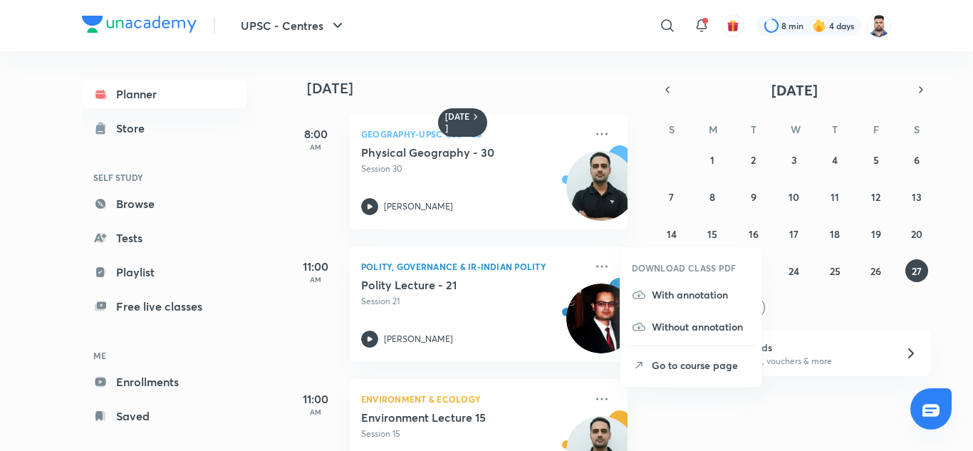
click at [725, 301] on p "With annotation" at bounding box center [701, 294] width 98 height 15
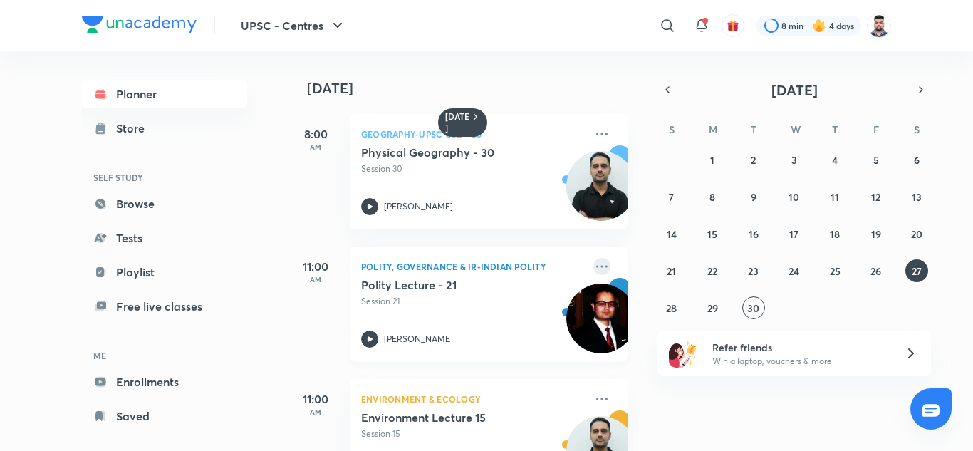
click at [594, 261] on icon at bounding box center [602, 266] width 17 height 17
click at [463, 301] on p "Session 21" at bounding box center [473, 301] width 224 height 13
click at [710, 272] on abbr "22" at bounding box center [713, 271] width 10 height 14
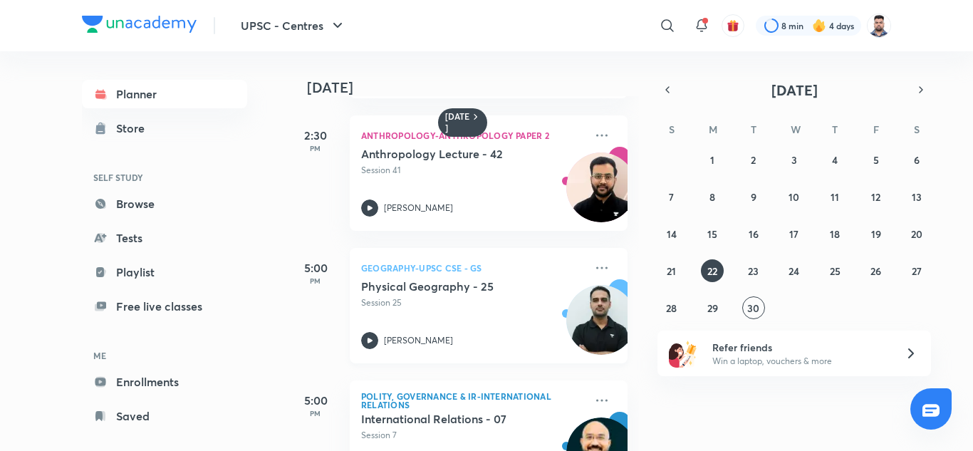
scroll to position [993, 0]
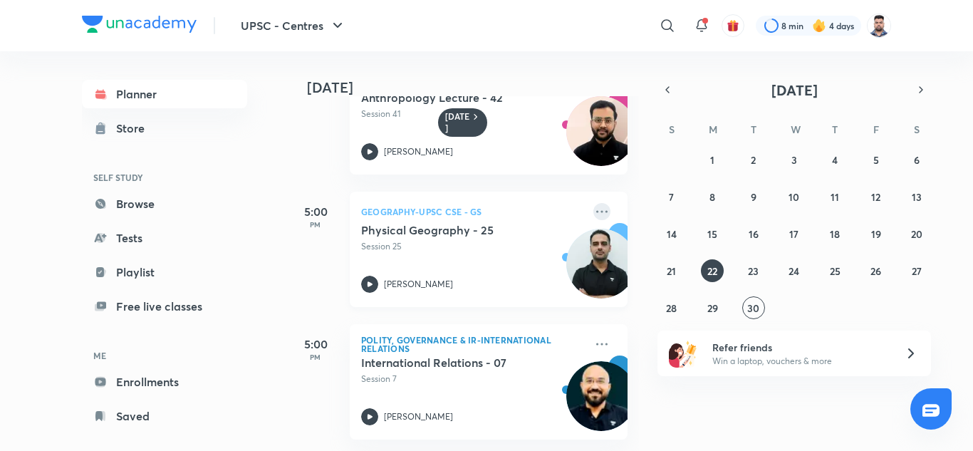
click at [594, 203] on icon at bounding box center [602, 211] width 17 height 17
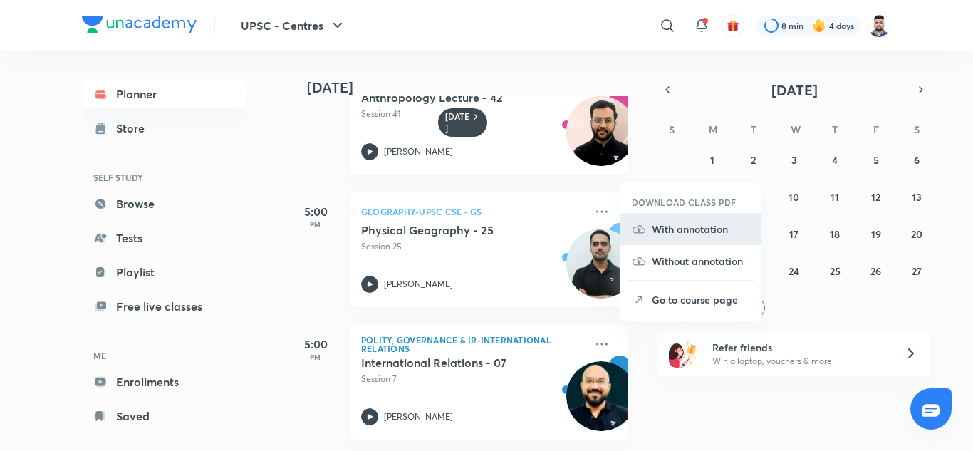
click at [687, 232] on p "With annotation" at bounding box center [701, 229] width 98 height 15
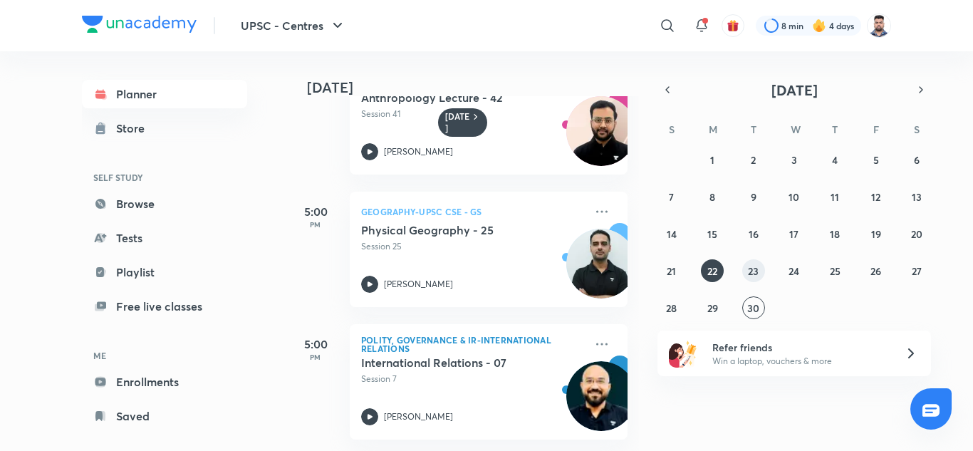
click at [751, 273] on abbr "23" at bounding box center [753, 271] width 11 height 14
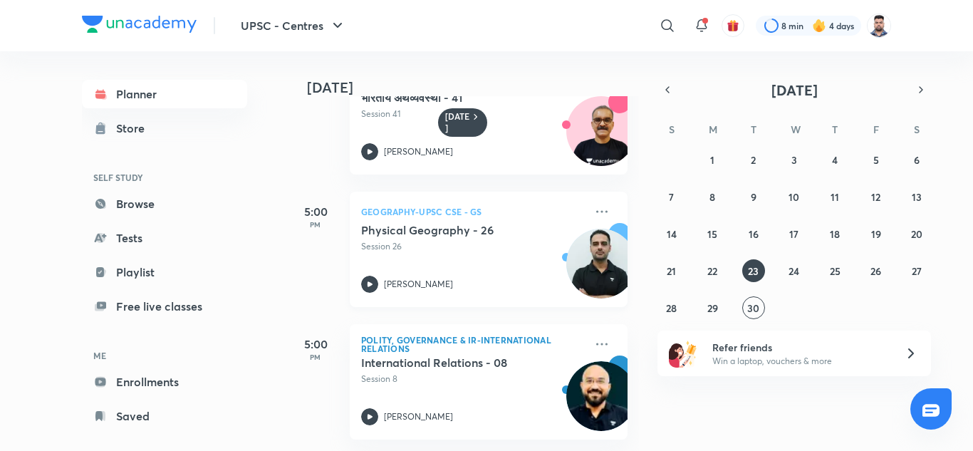
click at [600, 202] on div "Geography-UPSC CSE - GS Physical Geography - 26 Session 26 [PERSON_NAME]" at bounding box center [489, 249] width 278 height 115
click at [596, 210] on icon at bounding box center [601, 211] width 11 height 2
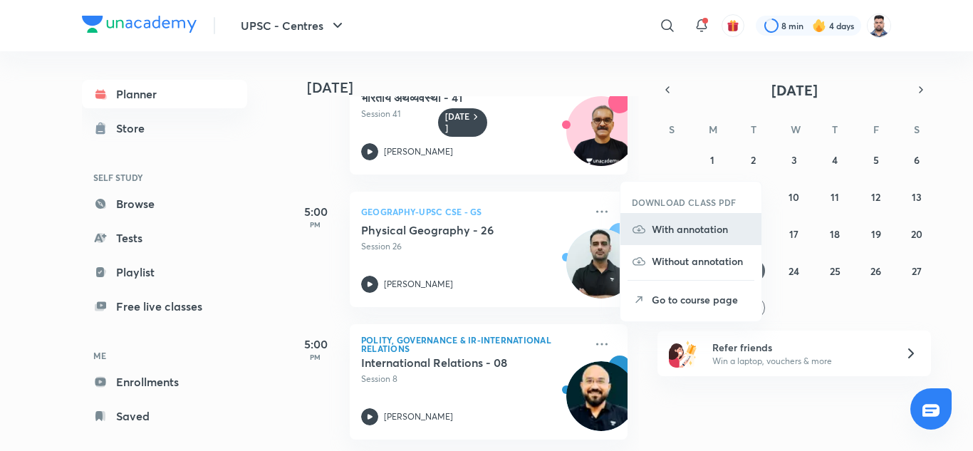
click at [655, 231] on p "With annotation" at bounding box center [701, 229] width 98 height 15
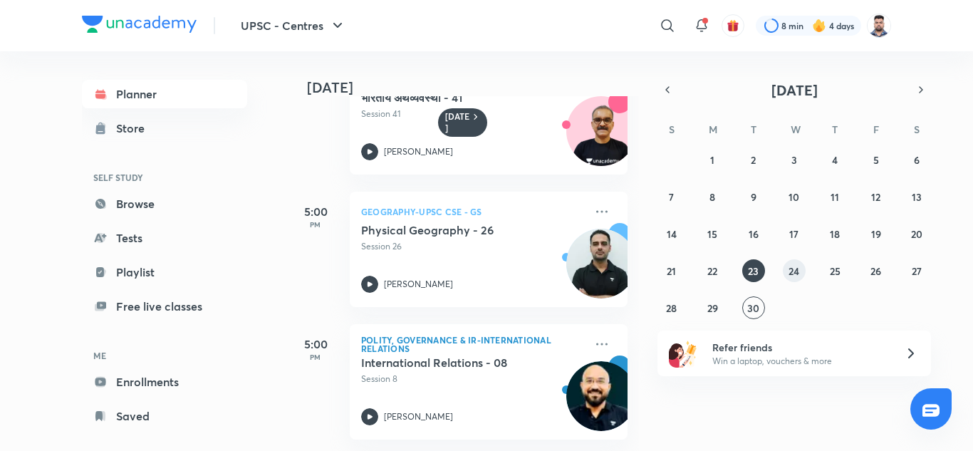
click at [791, 271] on abbr "24" at bounding box center [794, 271] width 11 height 14
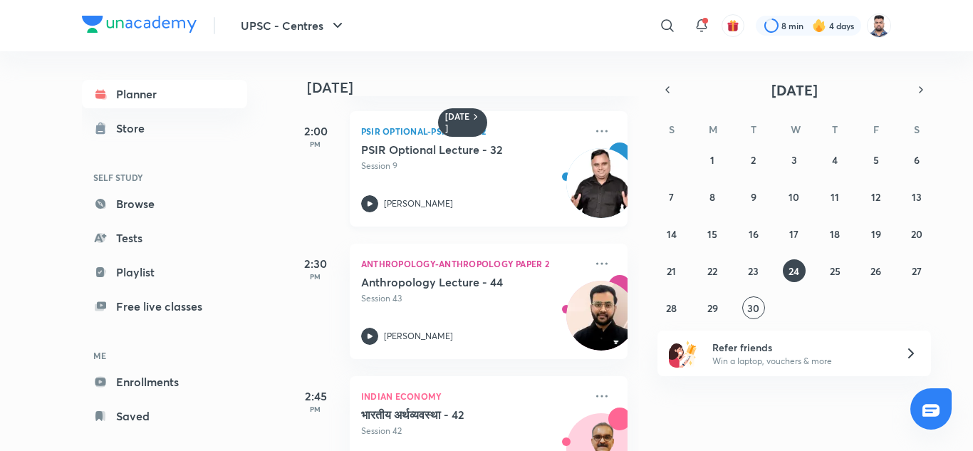
scroll to position [993, 0]
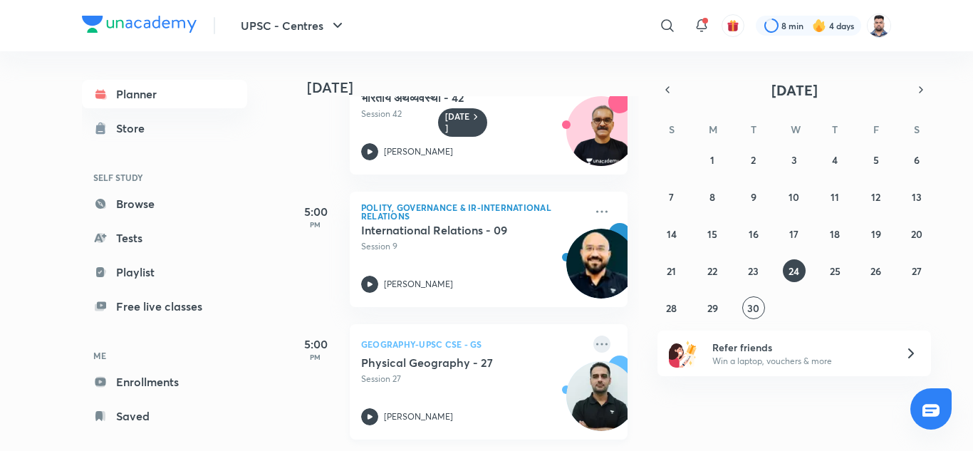
click at [594, 336] on icon at bounding box center [602, 344] width 17 height 17
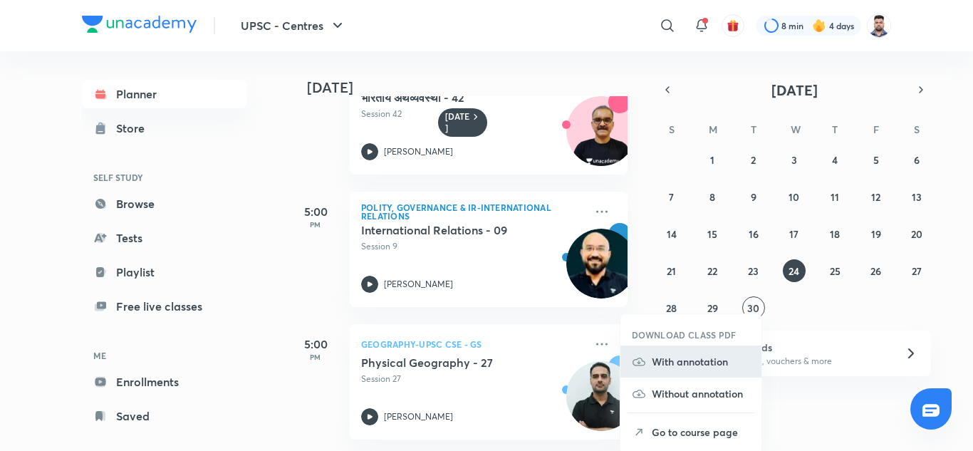
click at [665, 364] on p "With annotation" at bounding box center [701, 361] width 98 height 15
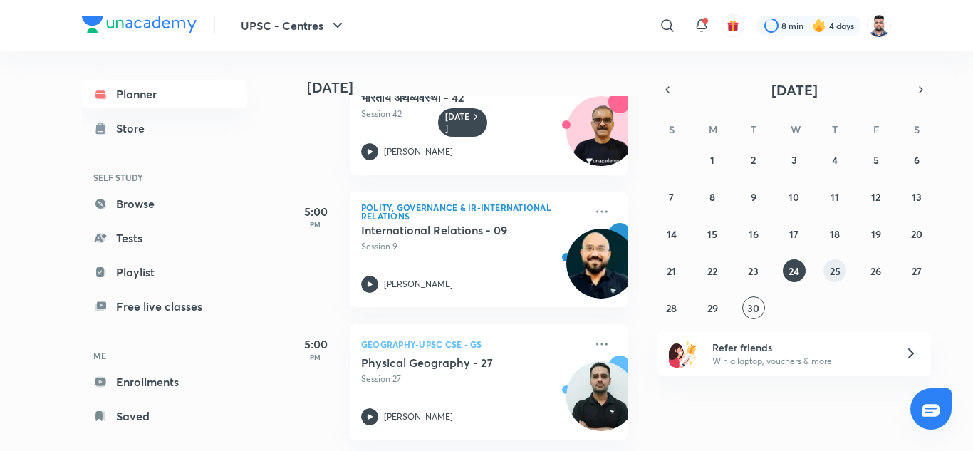
click at [836, 277] on abbr "25" at bounding box center [835, 271] width 11 height 14
click at [596, 343] on icon at bounding box center [601, 344] width 11 height 2
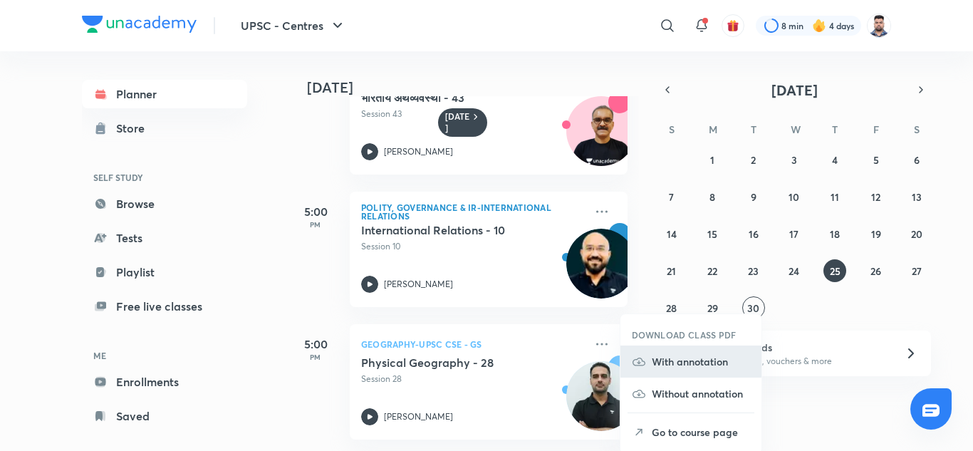
click at [682, 369] on li "With annotation" at bounding box center [691, 362] width 141 height 32
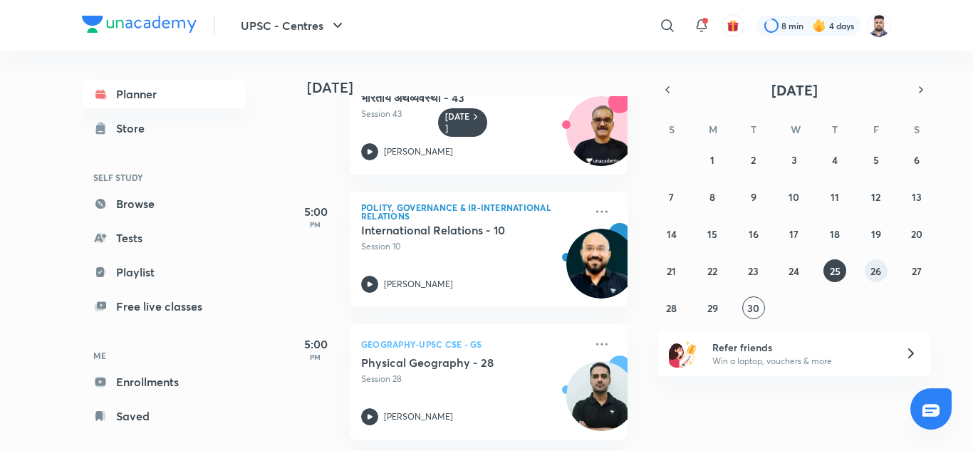
click at [877, 272] on abbr "26" at bounding box center [876, 271] width 11 height 14
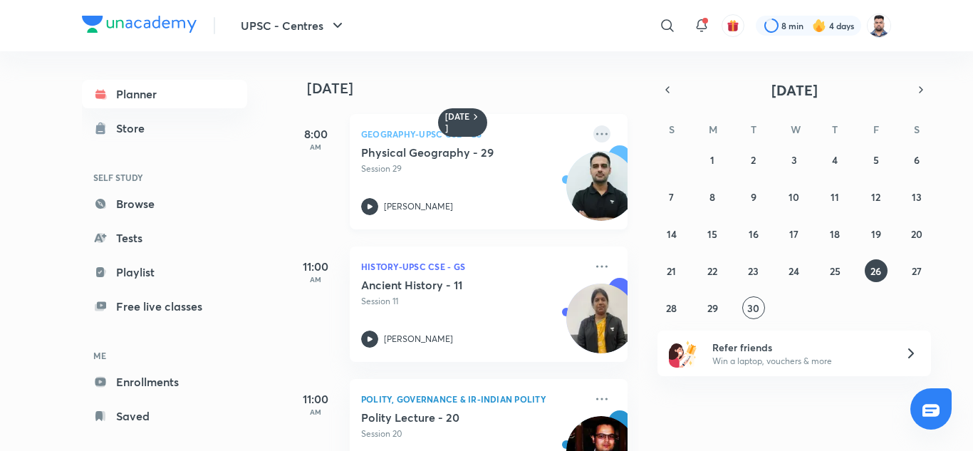
click at [594, 138] on icon at bounding box center [602, 133] width 17 height 17
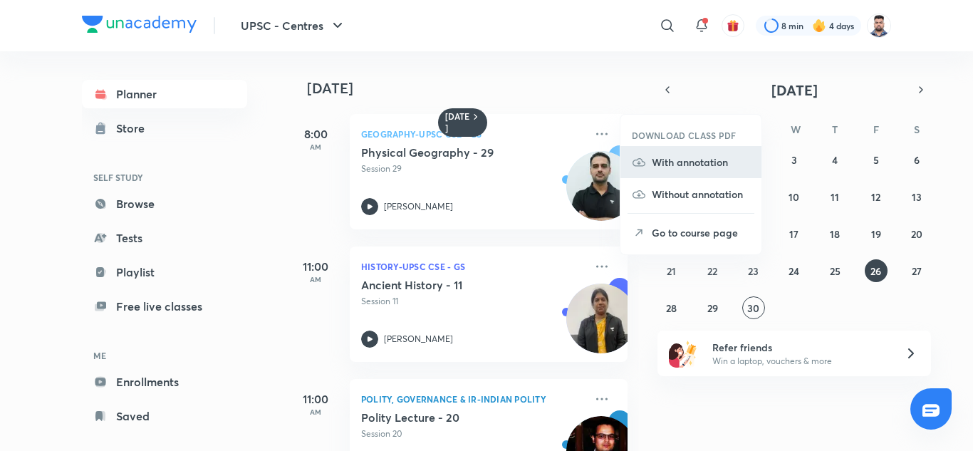
click at [694, 164] on p "With annotation" at bounding box center [701, 162] width 98 height 15
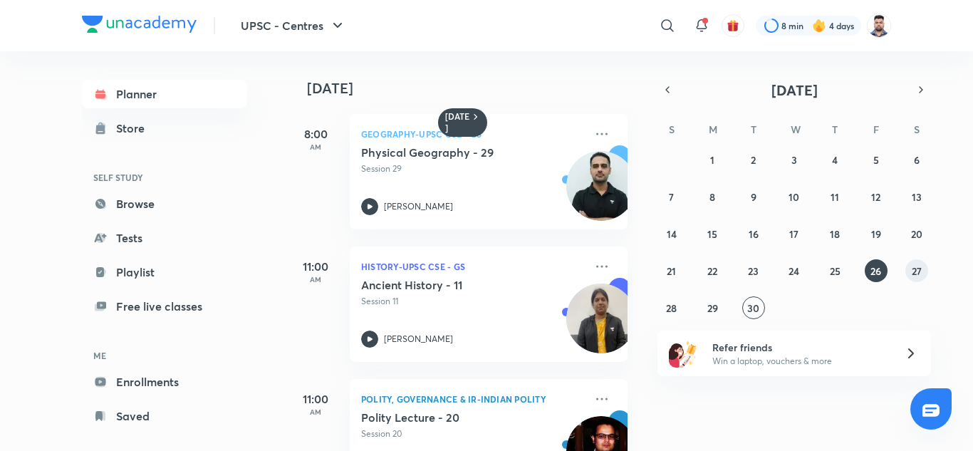
click at [915, 276] on abbr "27" at bounding box center [917, 271] width 10 height 14
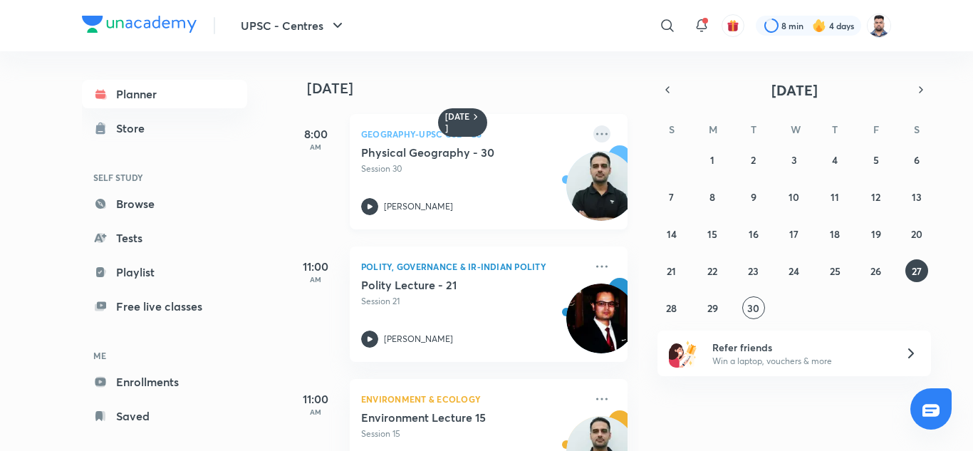
click at [594, 138] on icon at bounding box center [602, 133] width 17 height 17
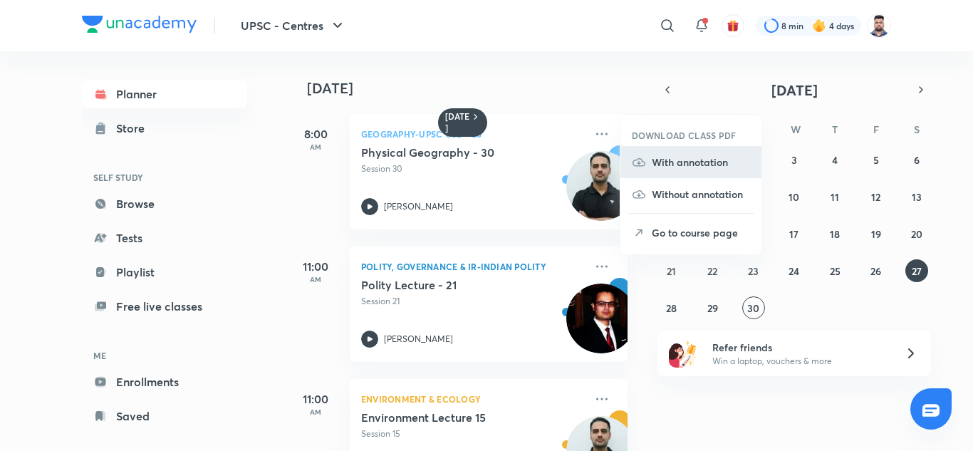
click at [685, 170] on li "With annotation" at bounding box center [691, 162] width 141 height 32
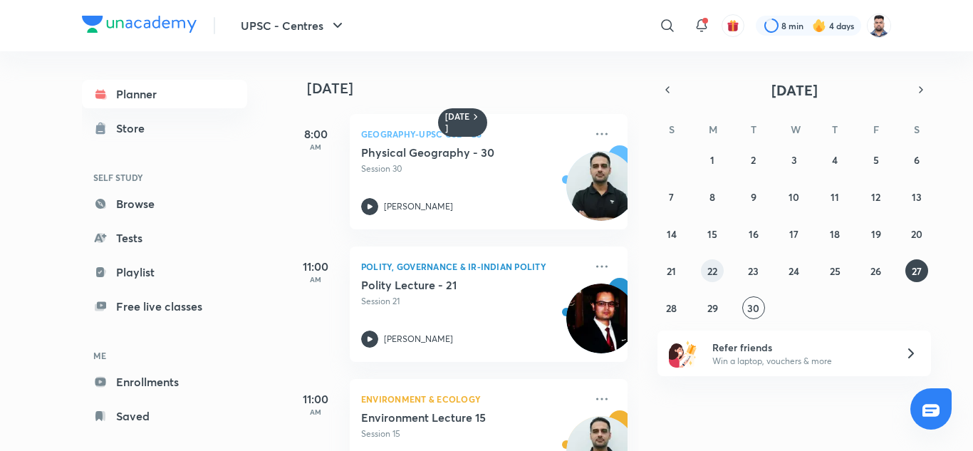
click at [717, 265] on abbr "22" at bounding box center [713, 271] width 10 height 14
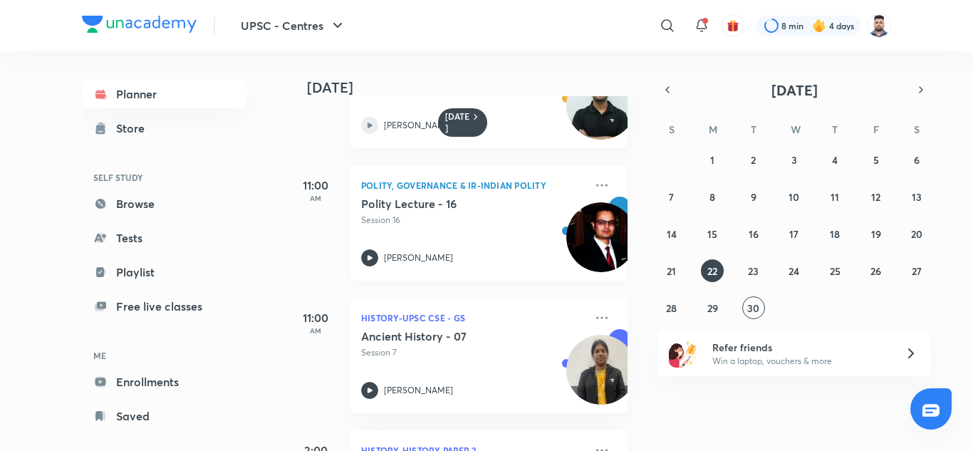
scroll to position [285, 0]
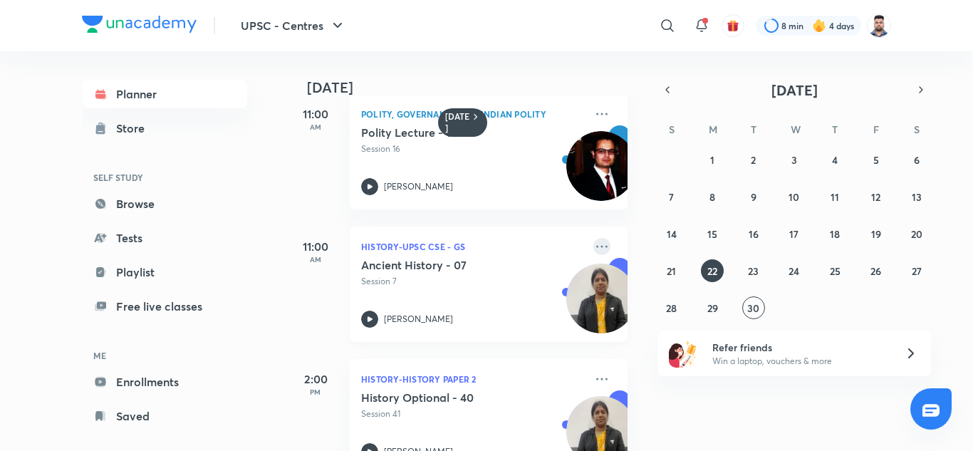
click at [597, 249] on icon at bounding box center [602, 246] width 17 height 17
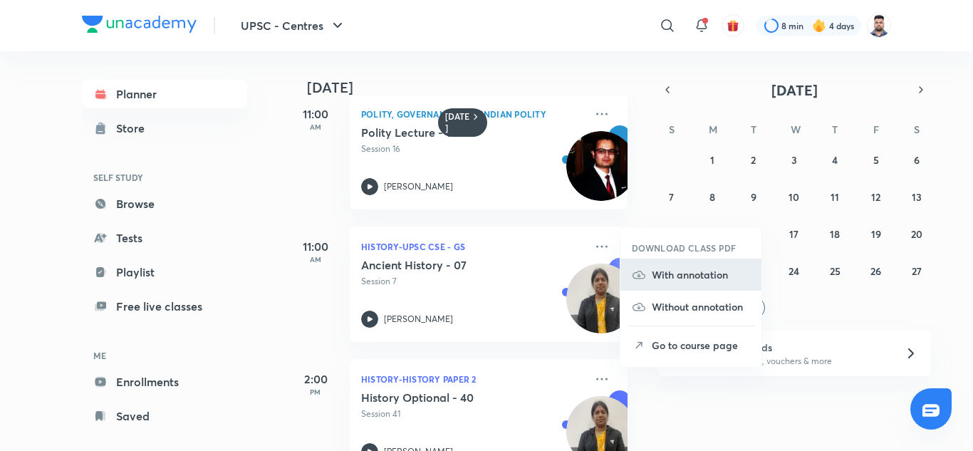
click at [679, 280] on p "With annotation" at bounding box center [701, 274] width 98 height 15
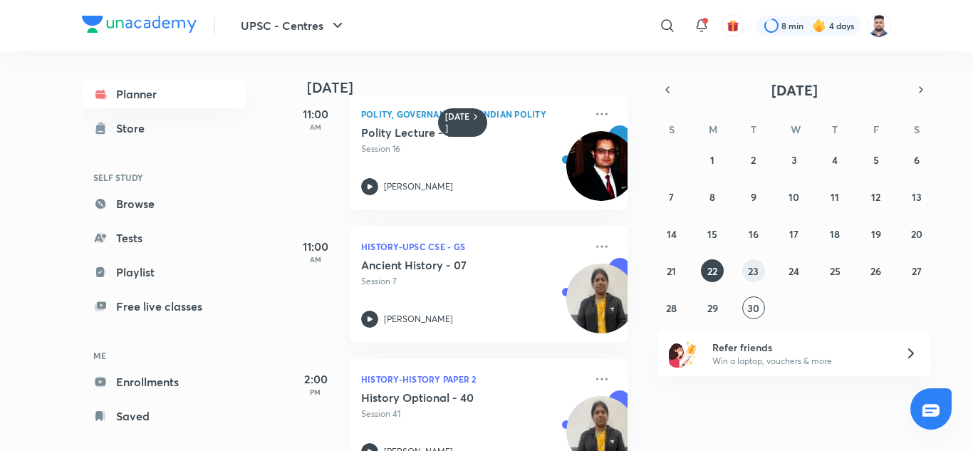
click at [747, 275] on button "23" at bounding box center [753, 270] width 23 height 23
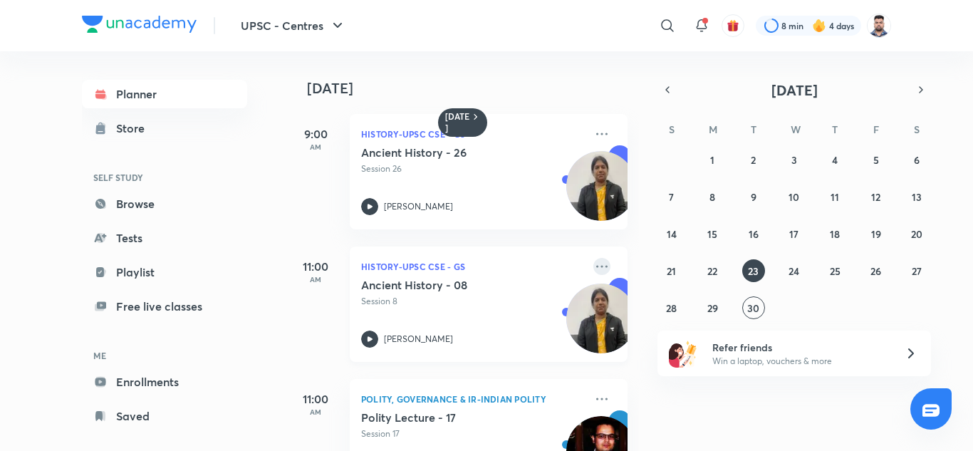
click at [596, 266] on icon at bounding box center [601, 266] width 11 height 2
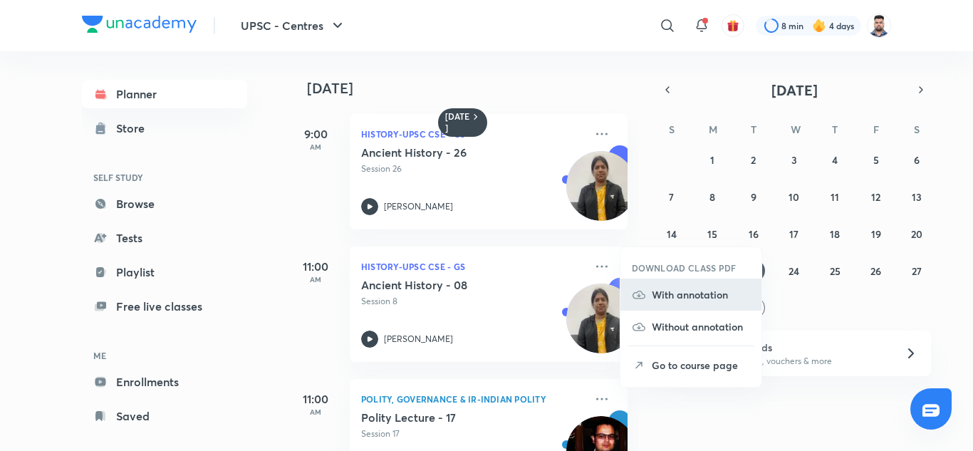
click at [701, 294] on p "With annotation" at bounding box center [701, 294] width 98 height 15
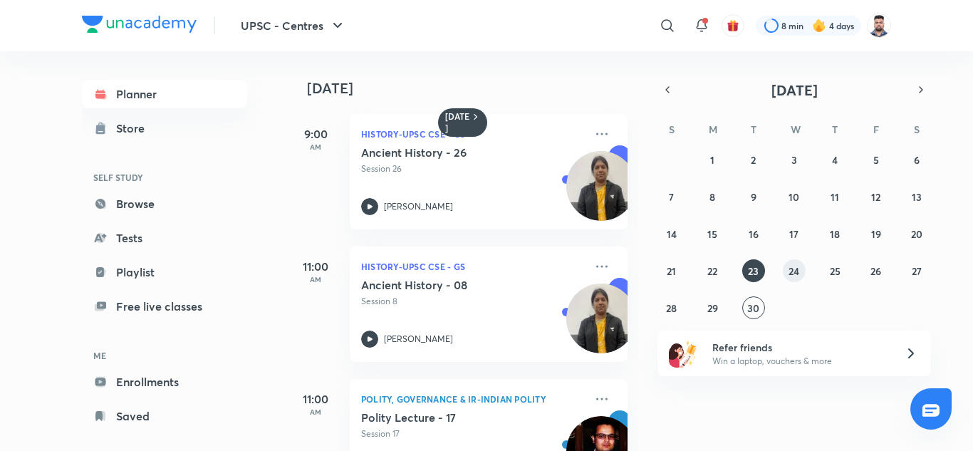
click at [799, 271] on abbr "24" at bounding box center [794, 271] width 11 height 14
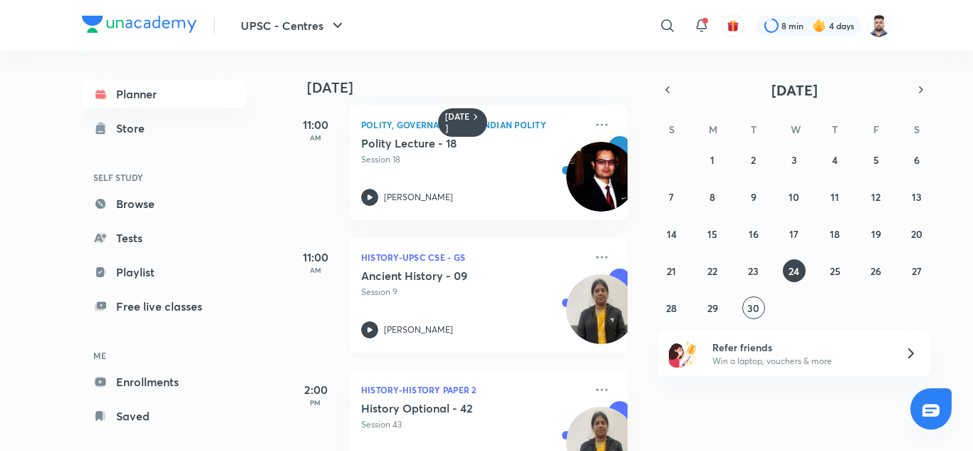
scroll to position [142, 0]
click at [594, 256] on icon at bounding box center [602, 256] width 17 height 17
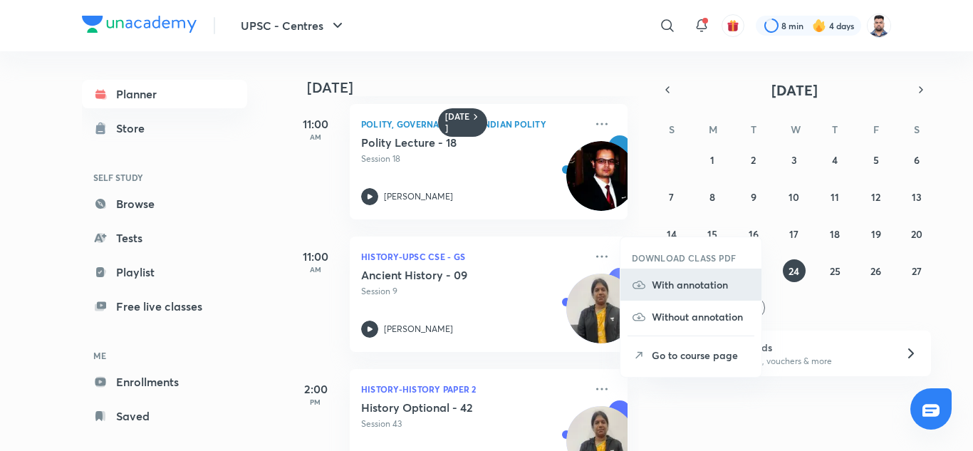
click at [693, 283] on p "With annotation" at bounding box center [701, 284] width 98 height 15
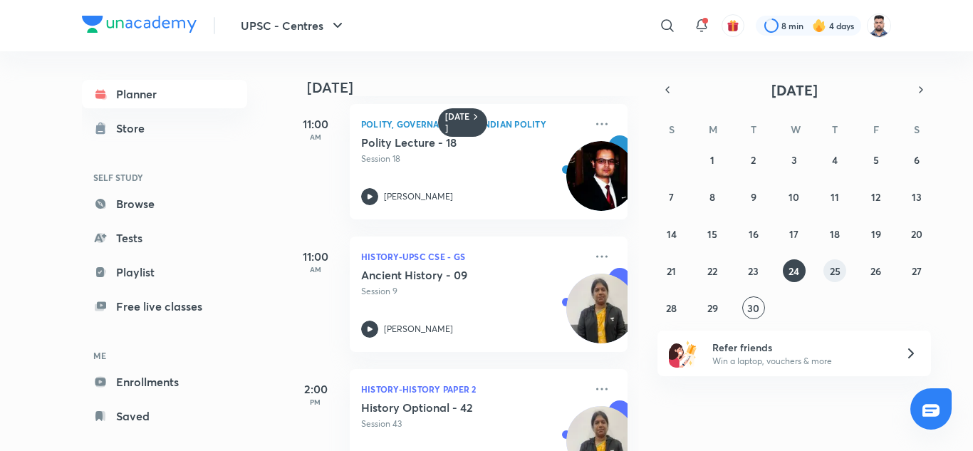
click at [836, 272] on abbr "25" at bounding box center [835, 271] width 11 height 14
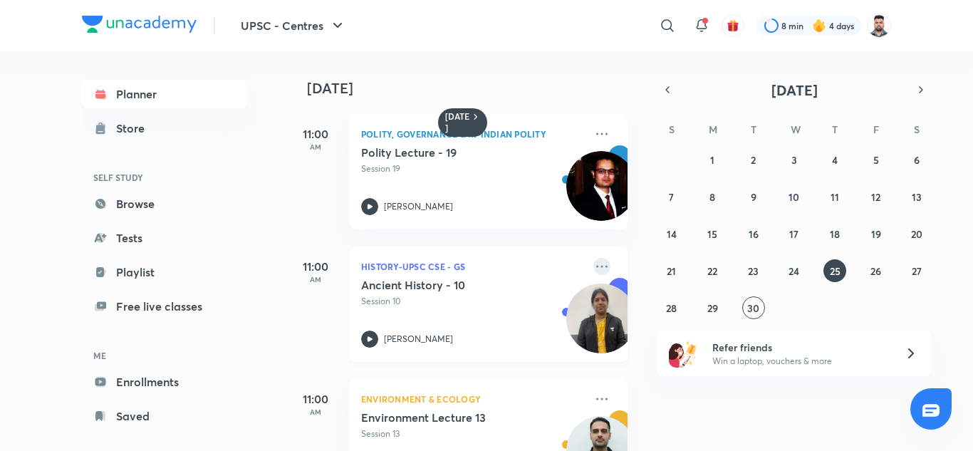
click at [596, 266] on icon at bounding box center [601, 266] width 11 height 2
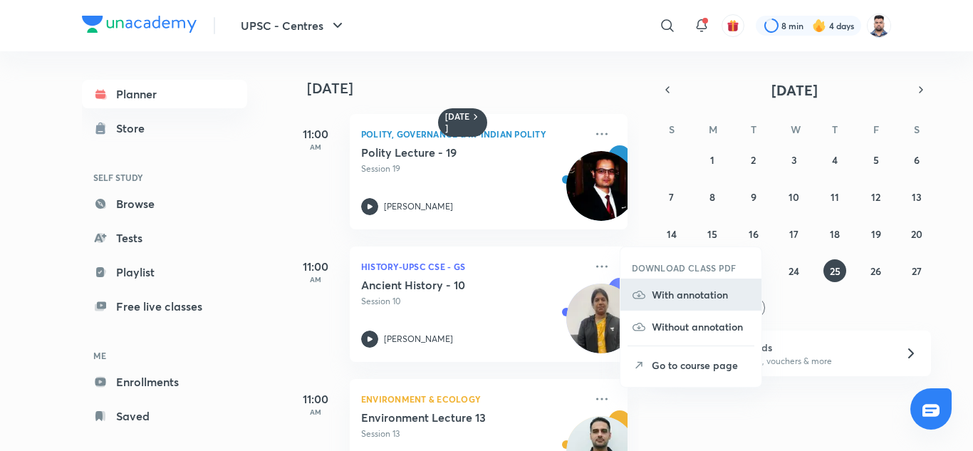
click at [701, 295] on p "With annotation" at bounding box center [701, 294] width 98 height 15
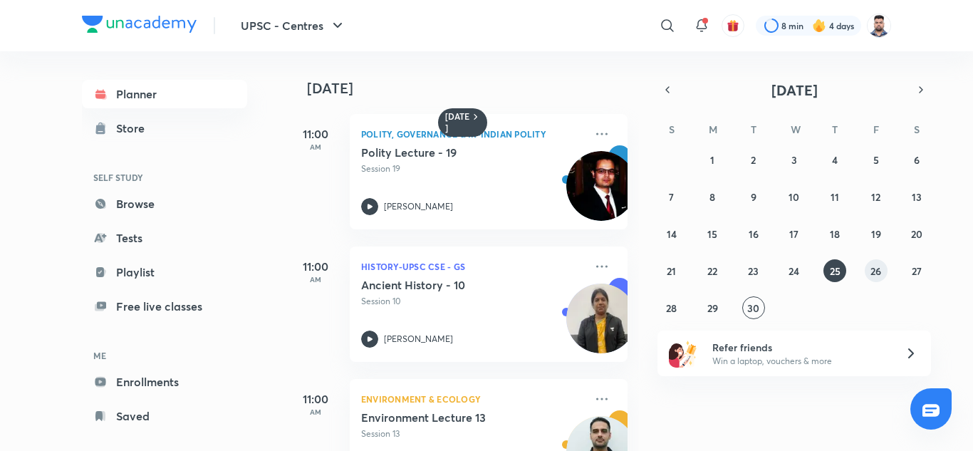
click at [869, 274] on button "26" at bounding box center [876, 270] width 23 height 23
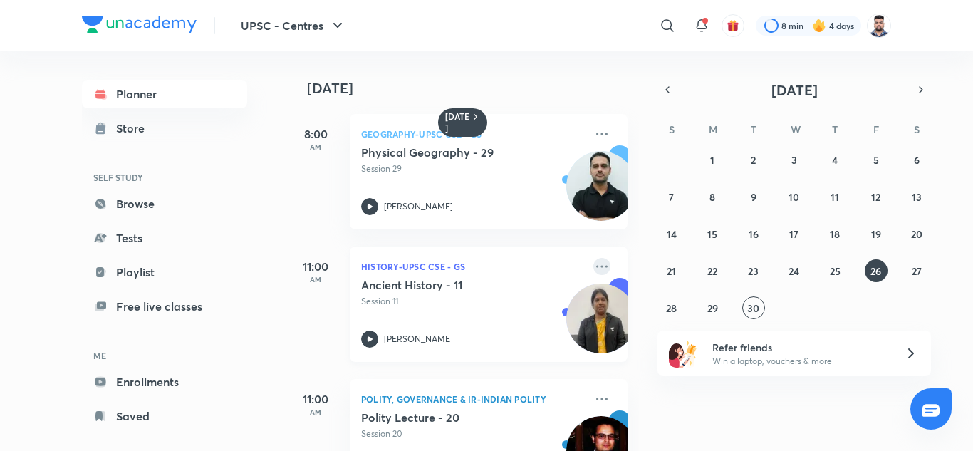
click at [596, 266] on icon at bounding box center [601, 266] width 11 height 2
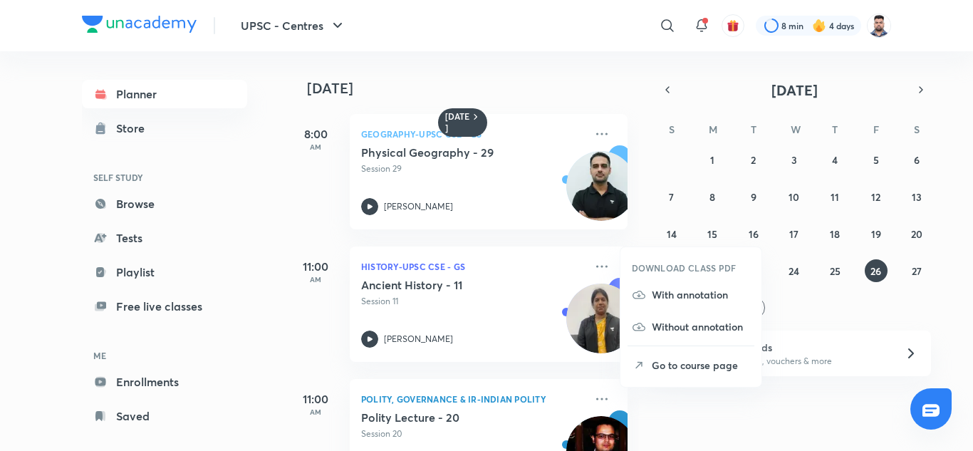
click at [678, 299] on p "With annotation" at bounding box center [701, 294] width 98 height 15
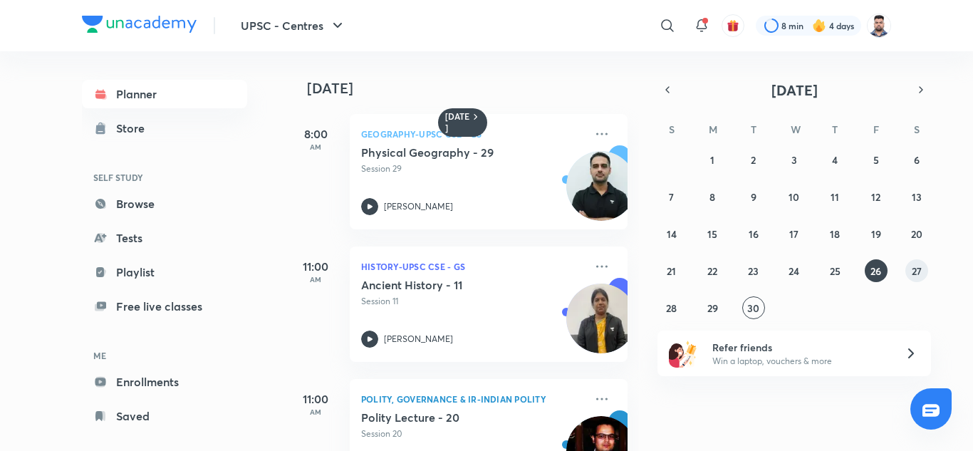
click at [914, 279] on button "27" at bounding box center [917, 270] width 23 height 23
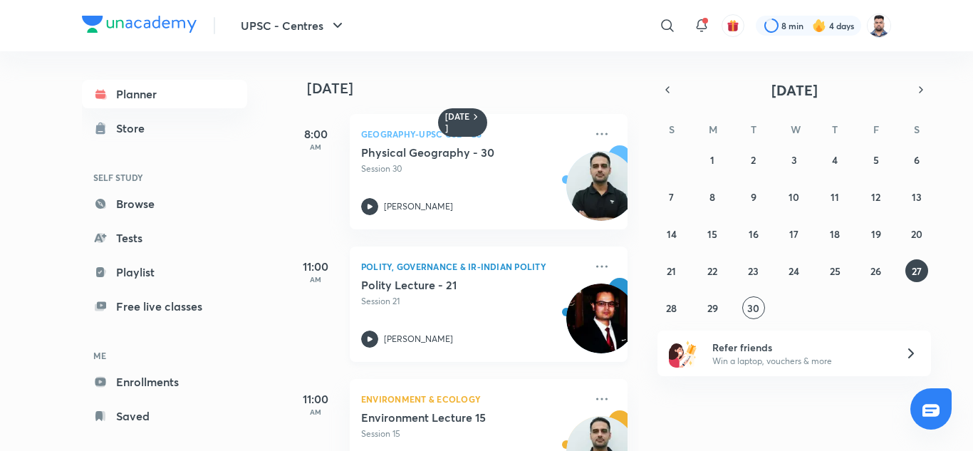
scroll to position [214, 0]
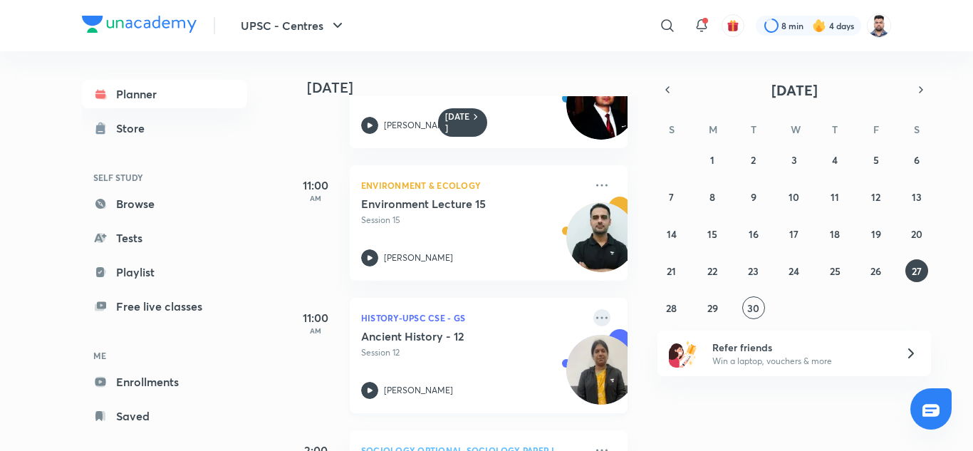
click at [597, 321] on icon at bounding box center [602, 317] width 17 height 17
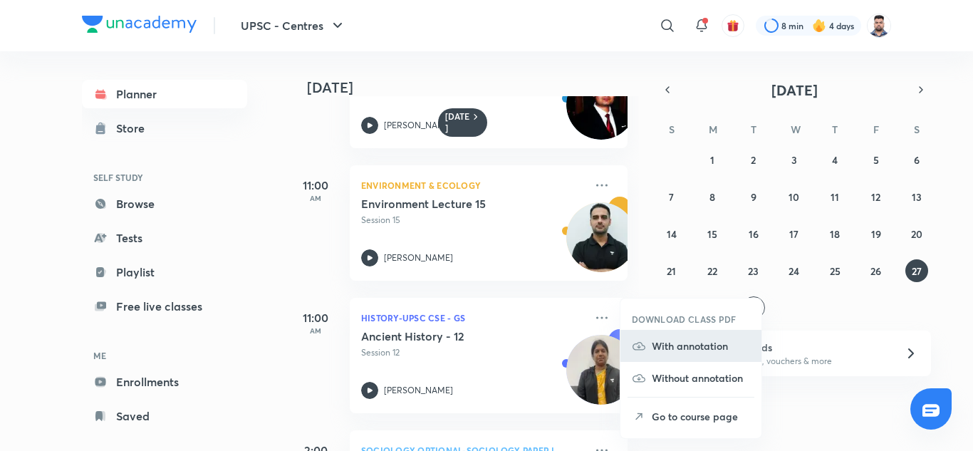
click at [676, 346] on p "With annotation" at bounding box center [701, 345] width 98 height 15
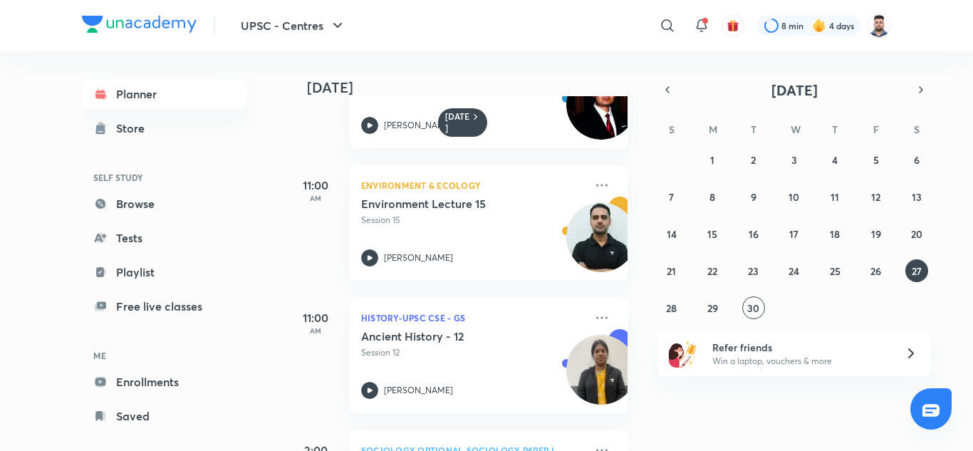
click at [685, 398] on div "[DATE] 8:00 AM Geography-UPSC CSE - GS Physical Geography - 30 Session 30 [PERS…" at bounding box center [628, 251] width 683 height 400
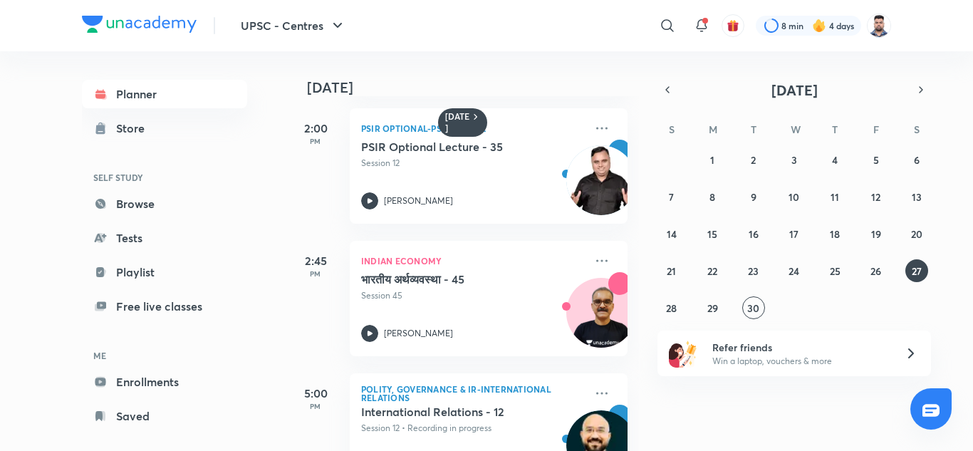
scroll to position [861, 0]
